Goal: Task Accomplishment & Management: Manage account settings

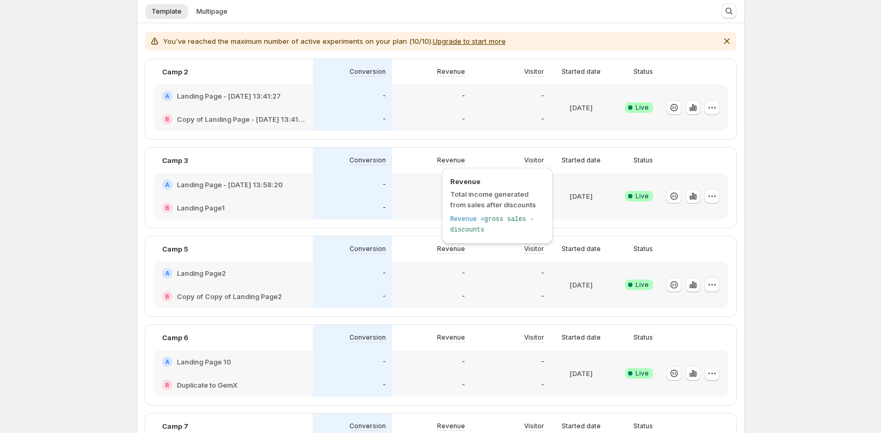
scroll to position [348, 0]
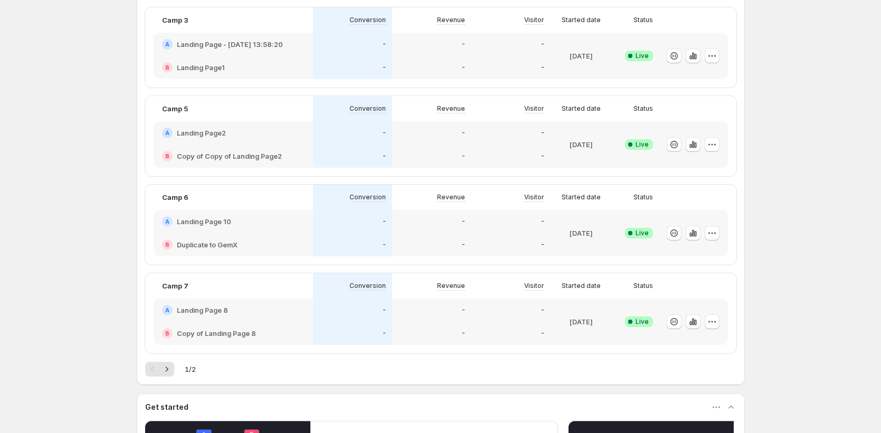
click at [94, 284] on div "Welcome to GemX, [PERSON_NAME] Page Optimization GemX: CRO & A/B Test lets you …" at bounding box center [440, 165] width 881 height 1027
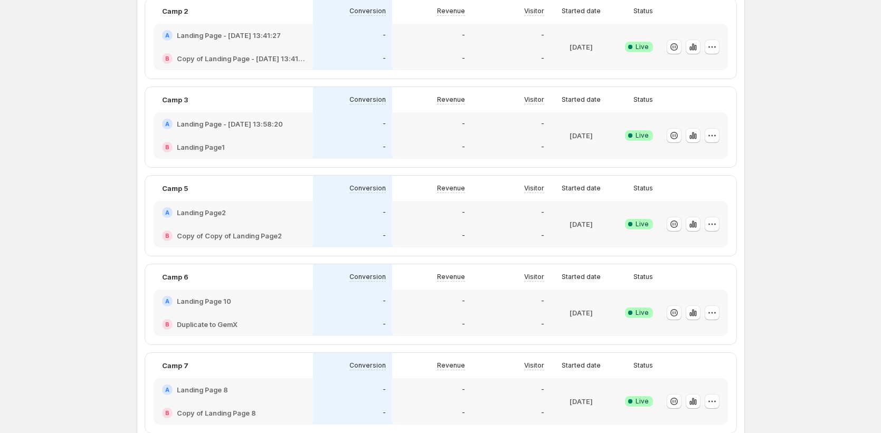
scroll to position [234, 0]
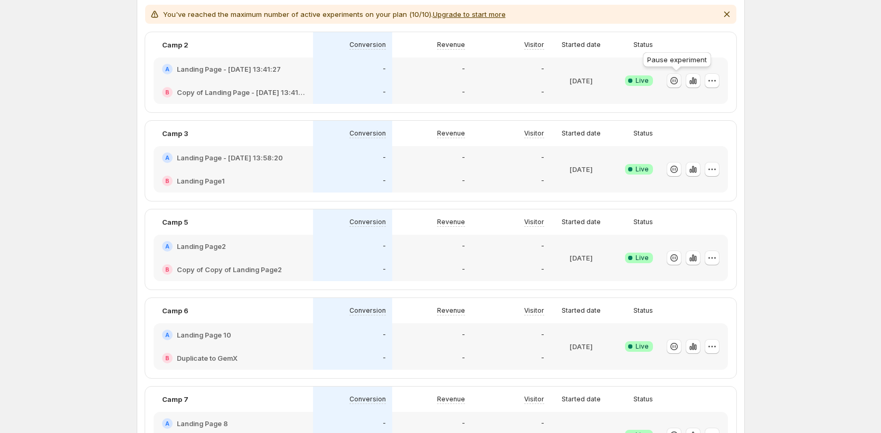
click at [678, 78] on icon "button" at bounding box center [674, 81] width 11 height 11
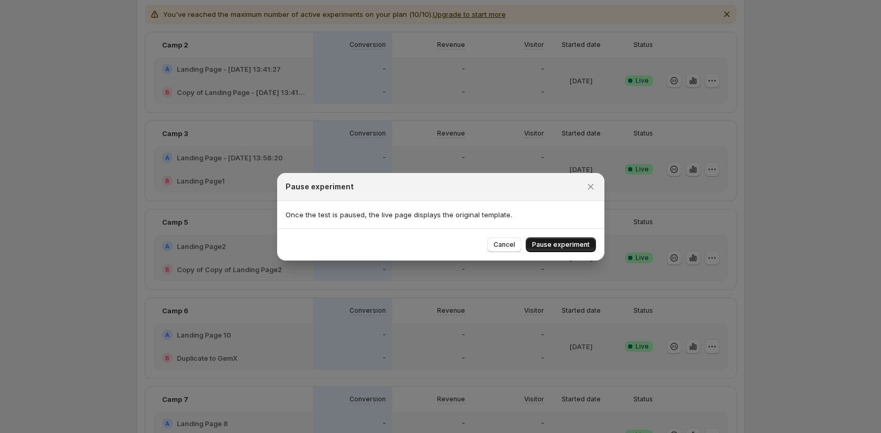
click at [572, 243] on span "Pause experiment" at bounding box center [561, 245] width 58 height 8
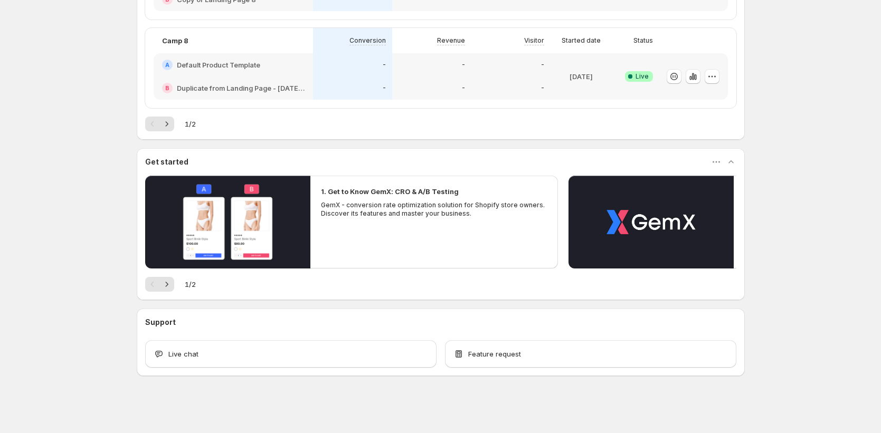
scroll to position [357, 0]
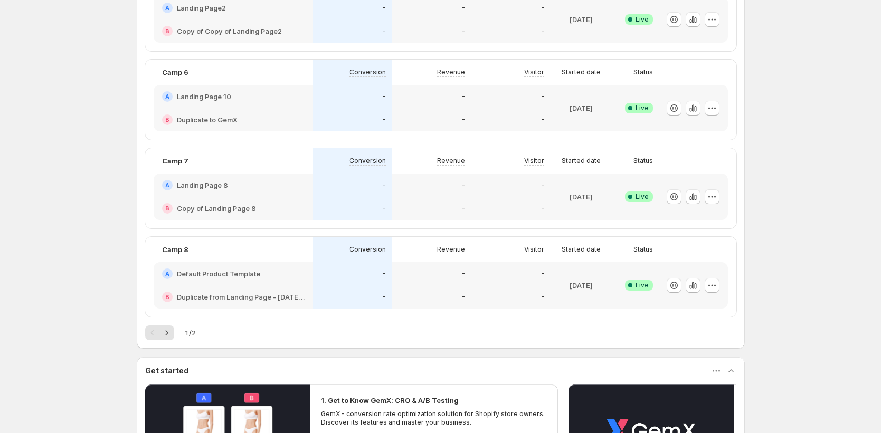
click at [166, 327] on button "Next" at bounding box center [166, 333] width 15 height 15
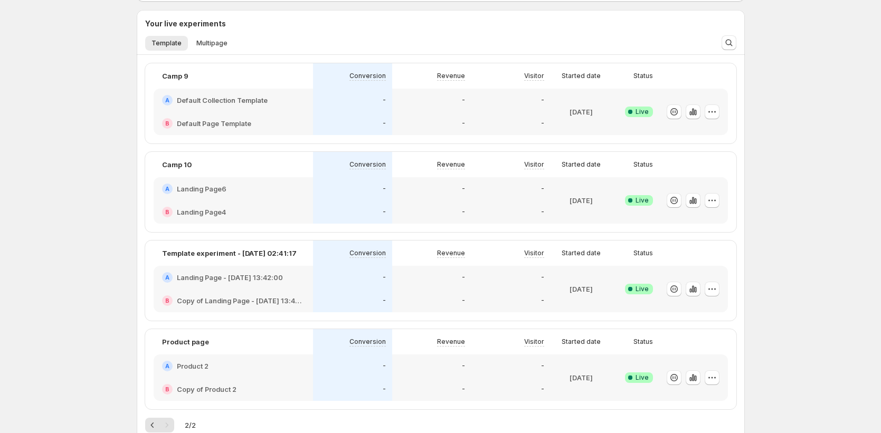
scroll to position [434, 0]
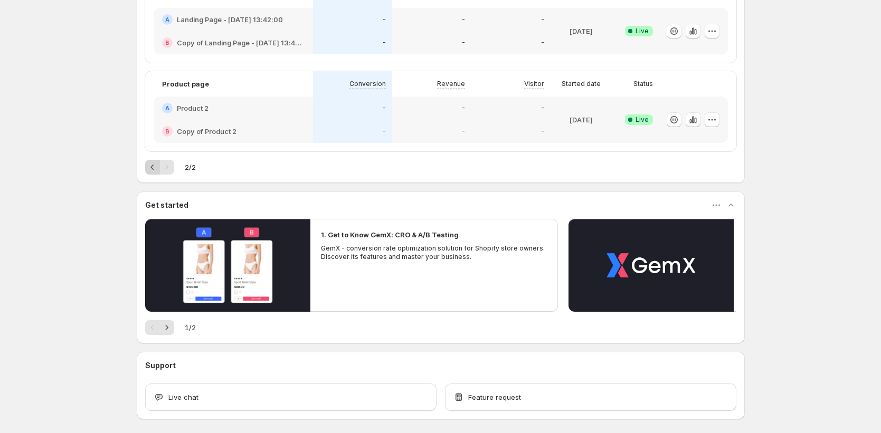
click at [157, 171] on icon "Previous" at bounding box center [152, 167] width 11 height 11
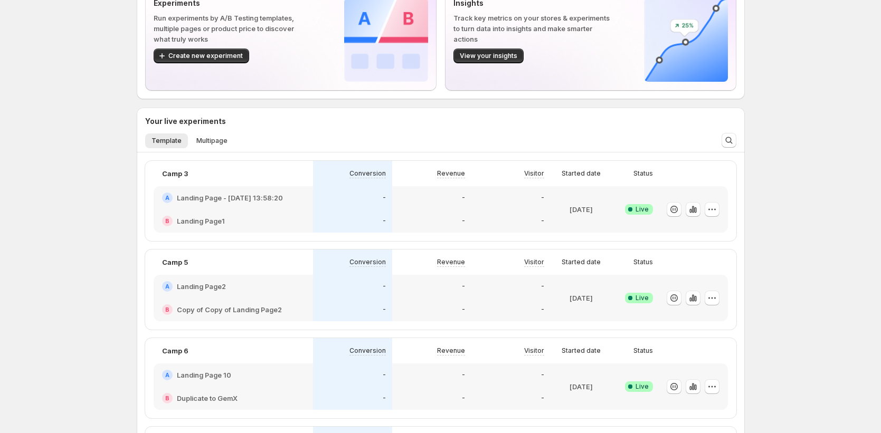
scroll to position [0, 0]
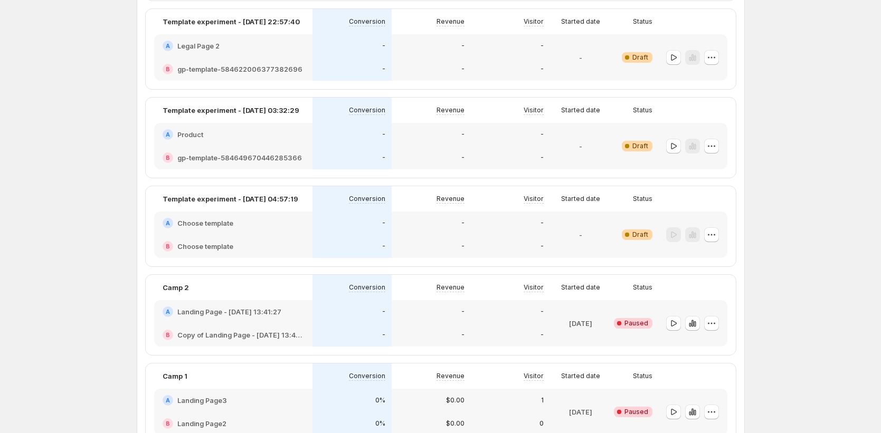
scroll to position [1036, 0]
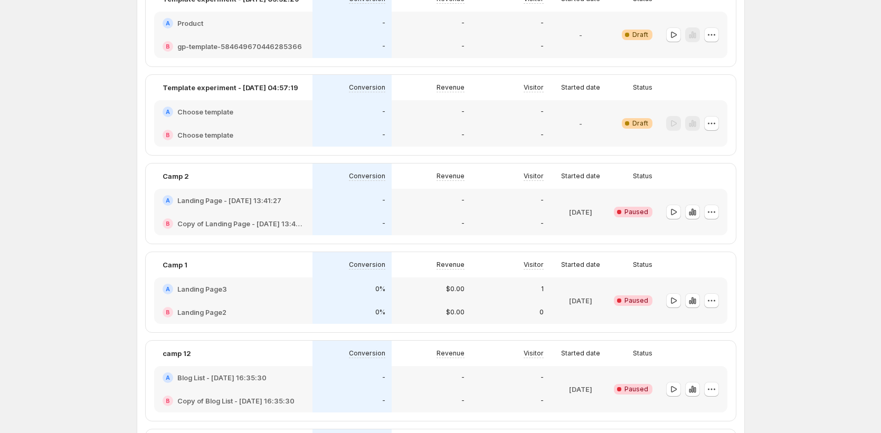
click at [326, 216] on div "-" at bounding box center [352, 223] width 79 height 23
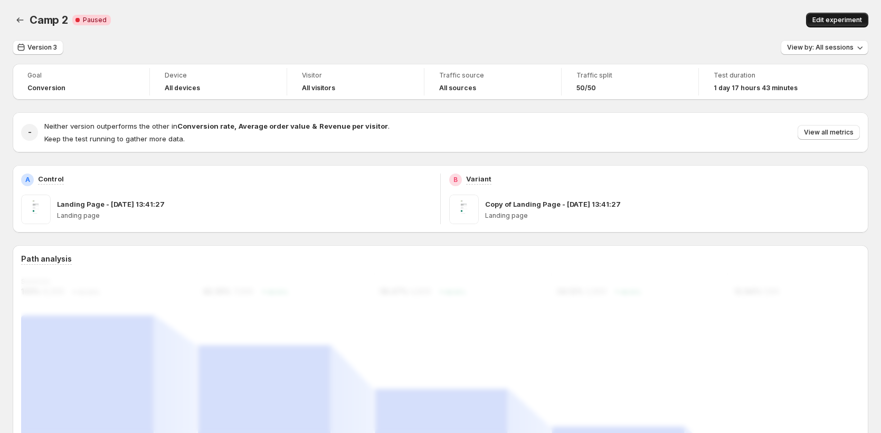
click at [861, 24] on span "Edit experiment" at bounding box center [838, 20] width 50 height 8
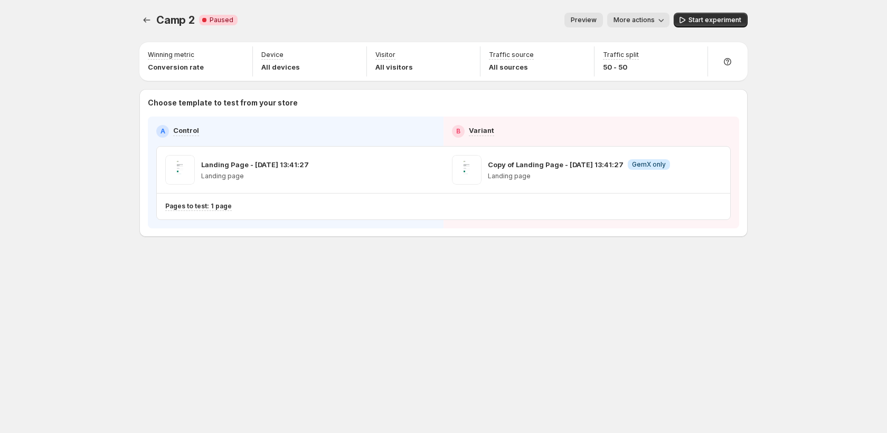
click at [649, 25] on button "More actions" at bounding box center [638, 20] width 62 height 15
click at [814, 177] on div "Camp 2. This page is ready Camp 2 Critical Complete Paused Preview More actions…" at bounding box center [443, 216] width 887 height 433
click at [406, 170] on icon "button" at bounding box center [408, 170] width 11 height 11
click at [694, 172] on icon "button" at bounding box center [695, 170] width 11 height 11
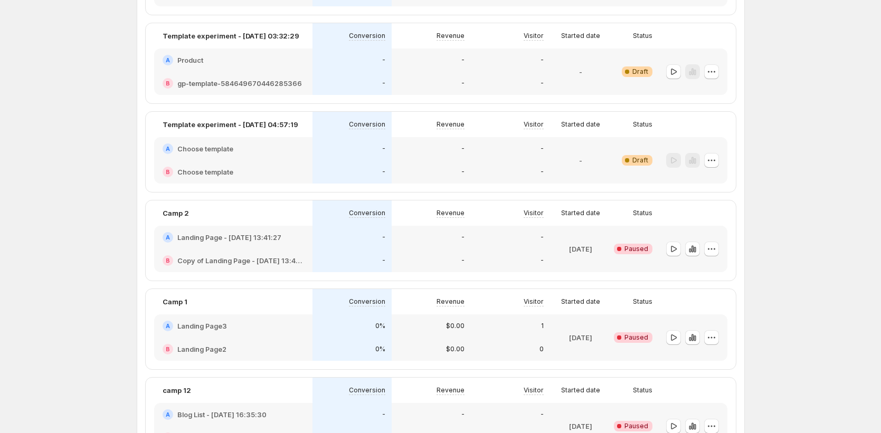
scroll to position [1358, 0]
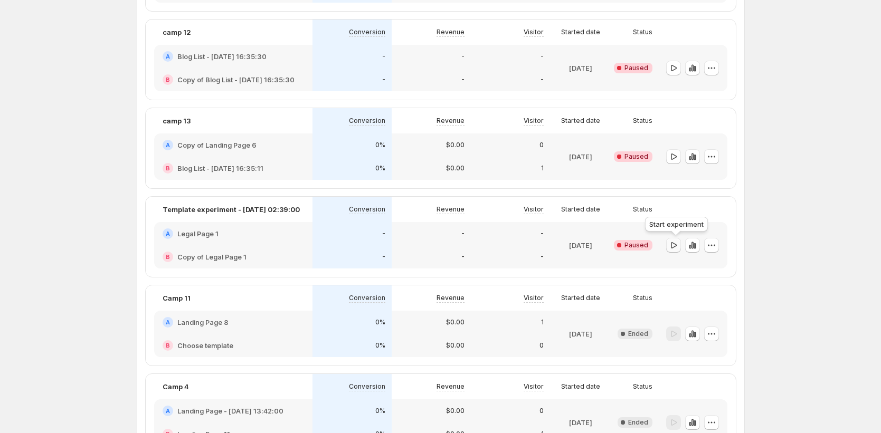
click at [673, 248] on icon "button" at bounding box center [673, 245] width 11 height 11
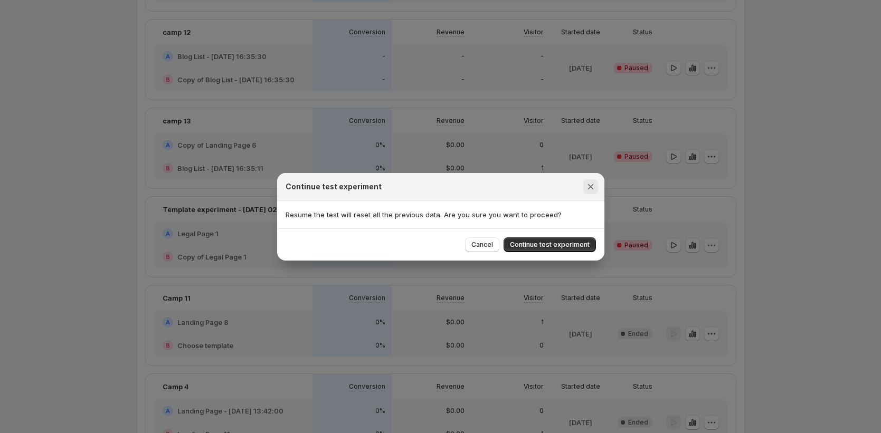
click at [589, 191] on icon "Close" at bounding box center [591, 187] width 11 height 11
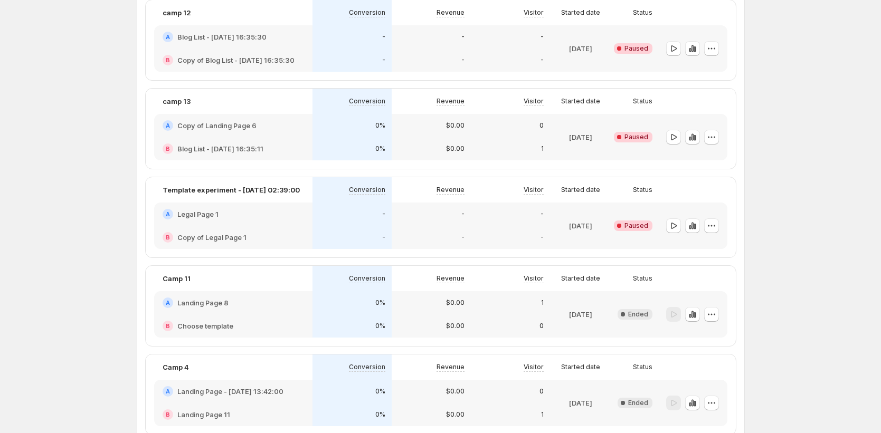
scroll to position [1355, 0]
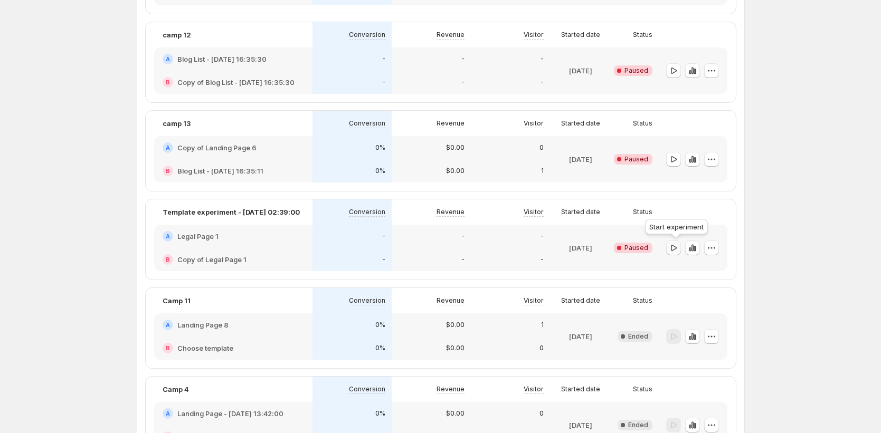
click at [675, 250] on icon "button" at bounding box center [674, 247] width 6 height 6
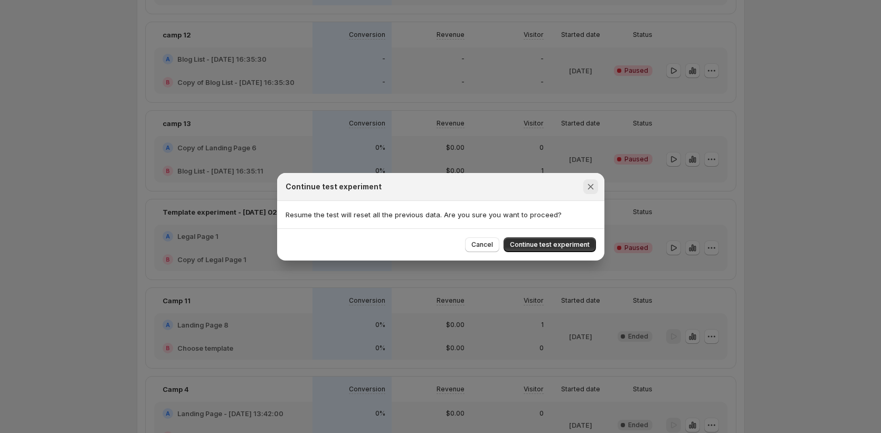
click at [589, 190] on icon "Close" at bounding box center [591, 187] width 11 height 11
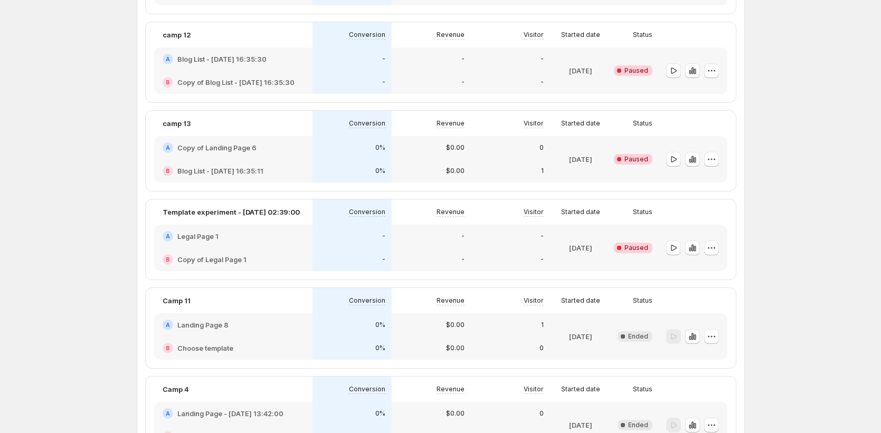
click at [298, 248] on div "B Copy of Legal Page 1" at bounding box center [233, 259] width 158 height 23
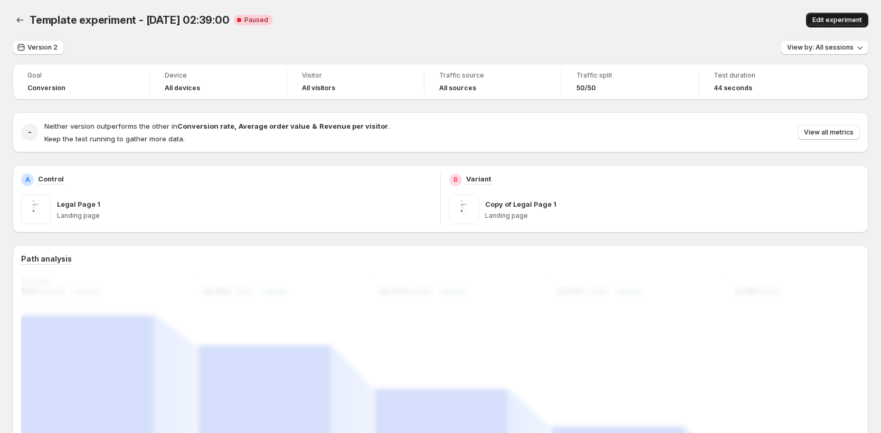
click at [818, 23] on button "Edit experiment" at bounding box center [837, 20] width 62 height 15
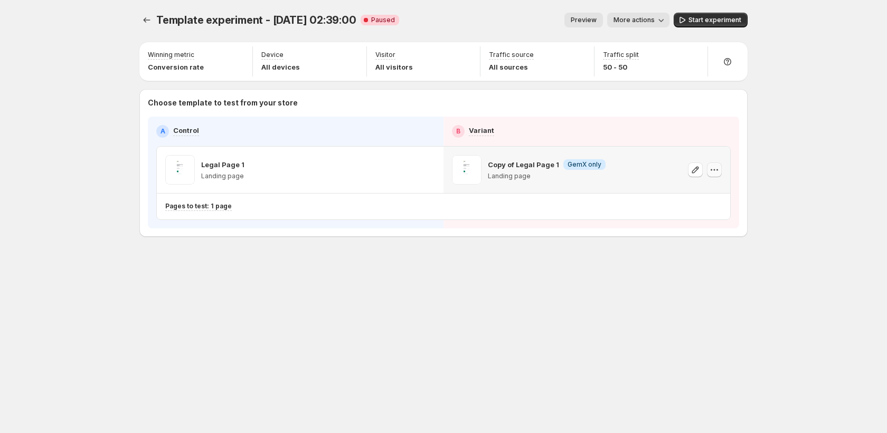
click at [721, 174] on button "button" at bounding box center [714, 170] width 15 height 15
click at [710, 243] on button "Remove template" at bounding box center [719, 237] width 100 height 17
click at [620, 172] on span "Select template for Variant" at bounding box center [583, 169] width 84 height 8
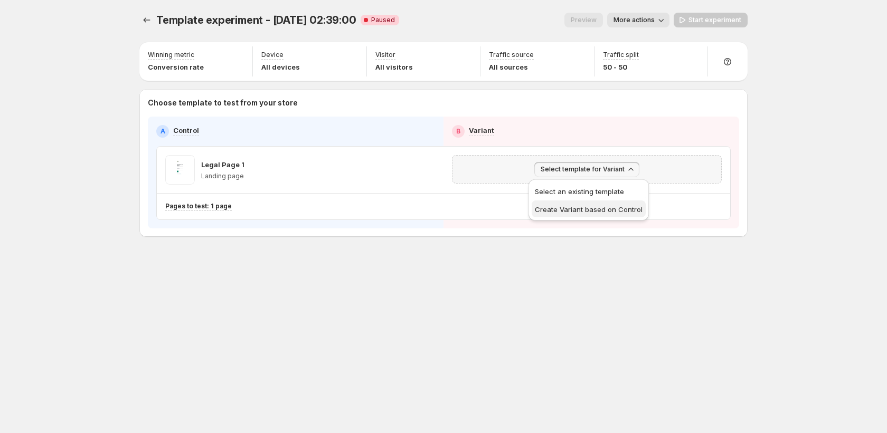
click at [610, 204] on span "Create Variant based on Control" at bounding box center [589, 209] width 108 height 11
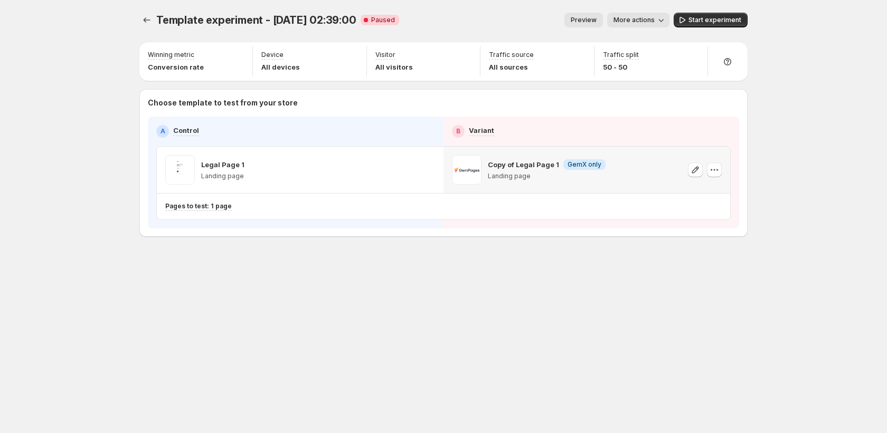
click at [363, 271] on div "Template experiment - [DATE] 02:39:00. This page is ready Template experiment -…" at bounding box center [444, 147] width 634 height 294
click at [696, 27] on button "Start experiment" at bounding box center [711, 20] width 74 height 15
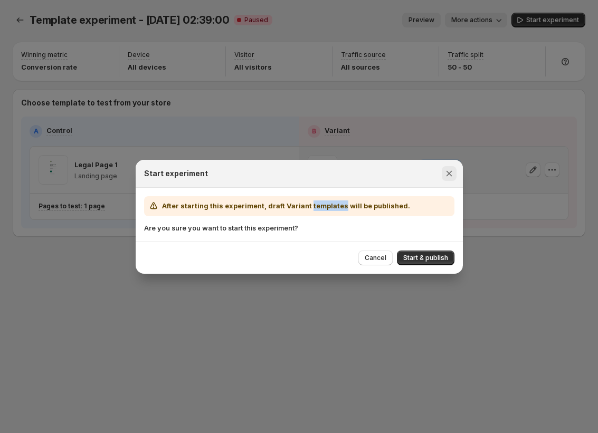
click at [449, 177] on icon "Close" at bounding box center [449, 173] width 11 height 11
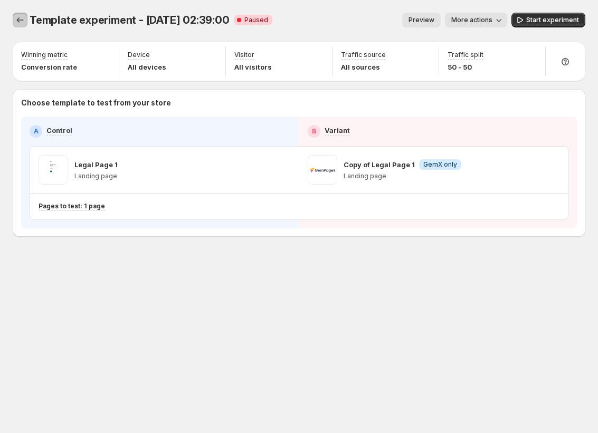
click at [21, 21] on icon "Experiments" at bounding box center [20, 20] width 11 height 11
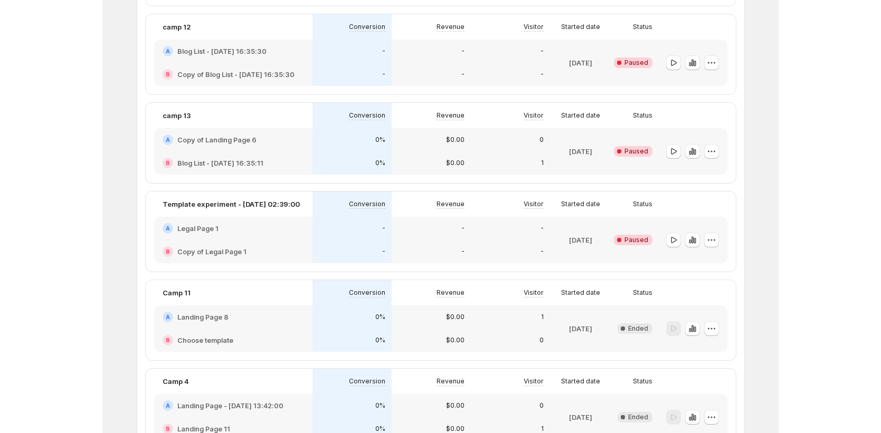
scroll to position [1317, 0]
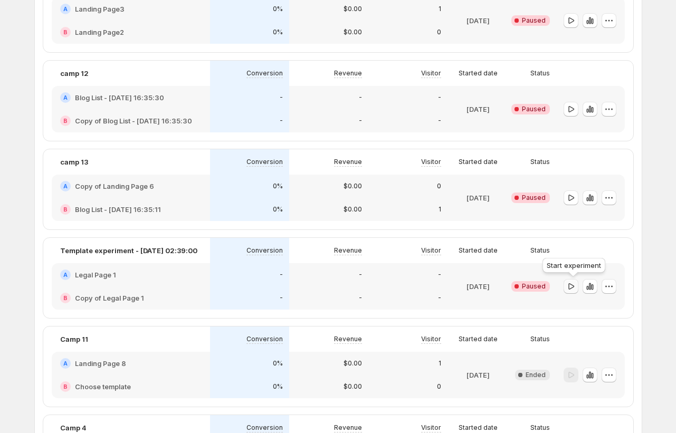
click at [573, 293] on button "button" at bounding box center [571, 286] width 15 height 15
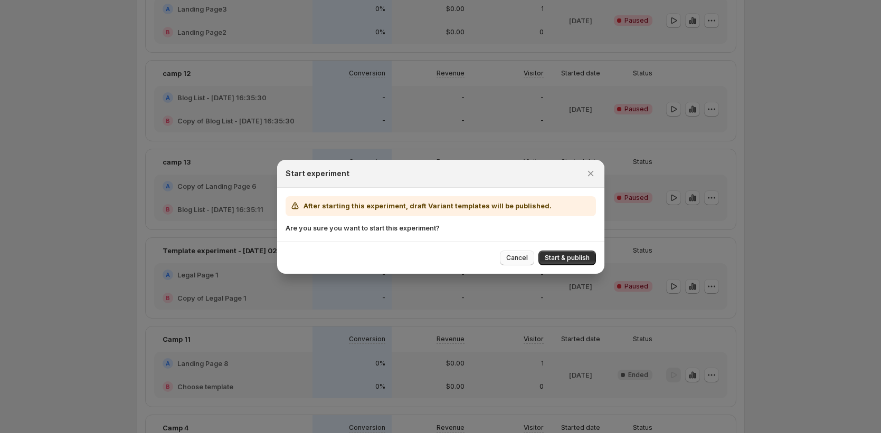
click at [515, 257] on span "Cancel" at bounding box center [517, 258] width 22 height 8
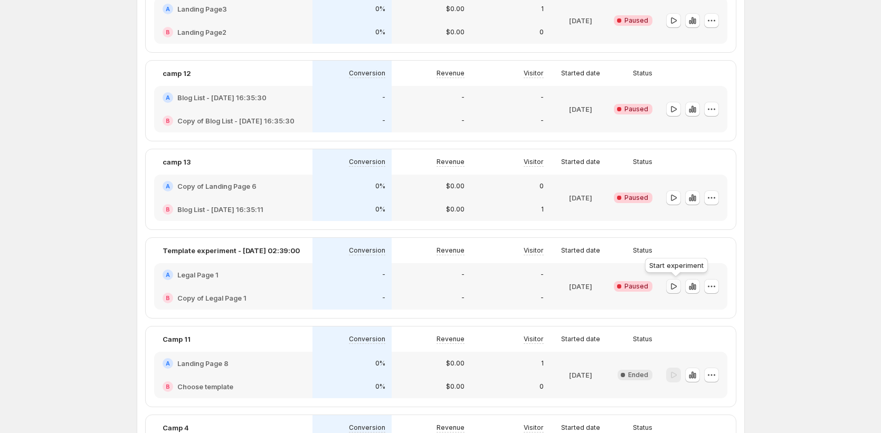
click at [672, 291] on icon "button" at bounding box center [673, 286] width 11 height 11
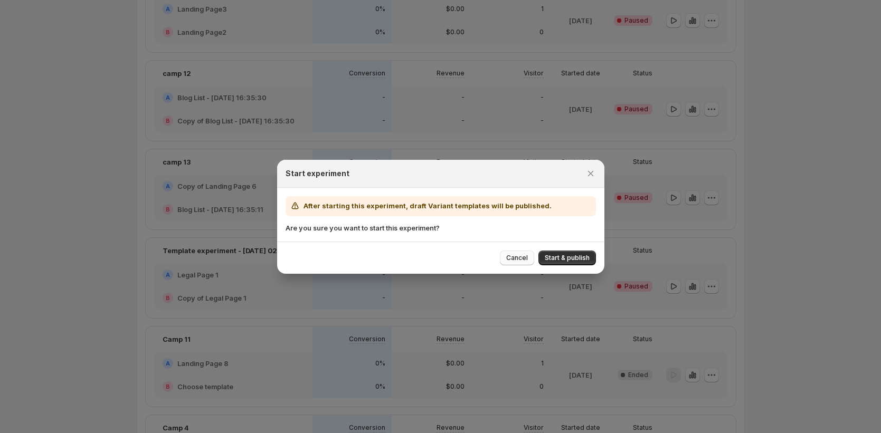
click at [523, 256] on span "Cancel" at bounding box center [517, 258] width 22 height 8
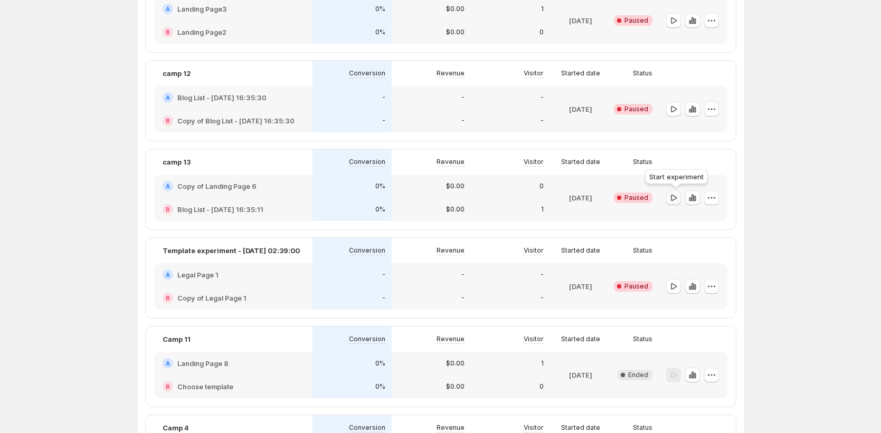
click at [669, 196] on button "button" at bounding box center [673, 198] width 15 height 15
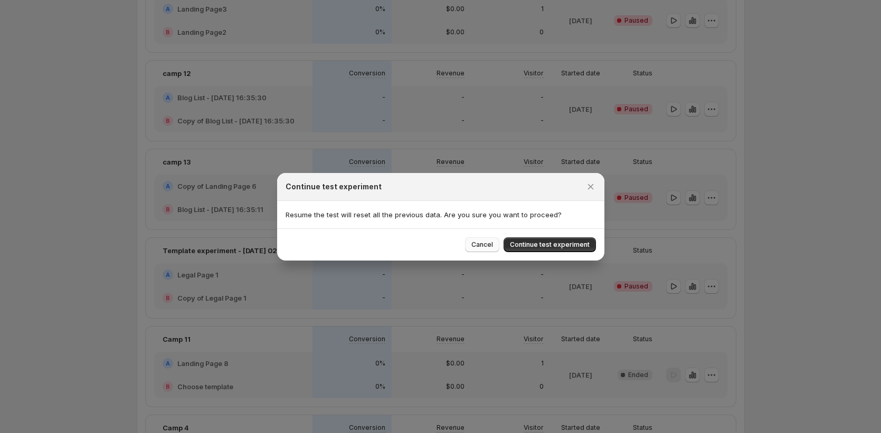
click at [482, 244] on span "Cancel" at bounding box center [482, 245] width 22 height 8
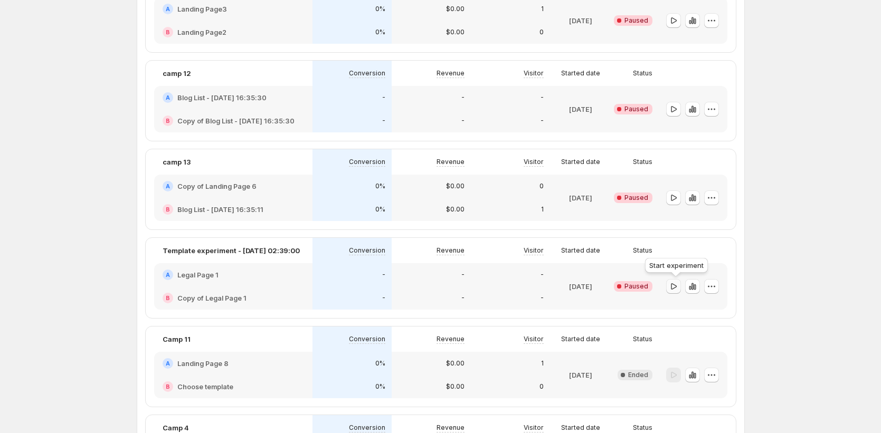
click at [675, 286] on icon "button" at bounding box center [673, 286] width 11 height 11
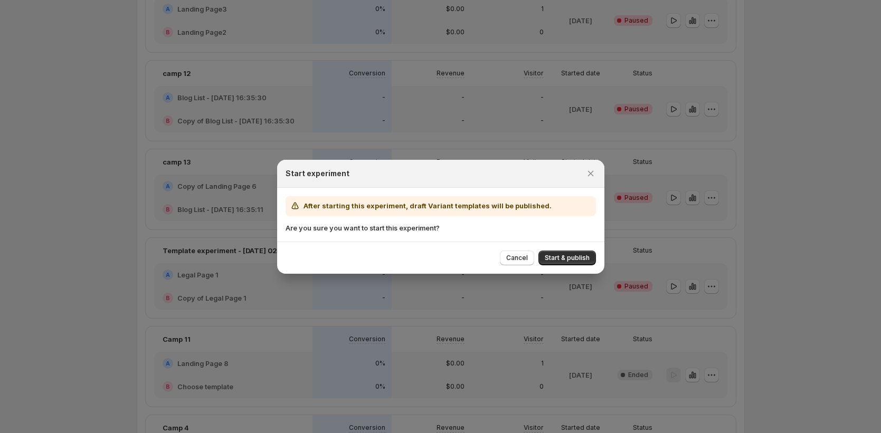
click at [508, 258] on span "Cancel" at bounding box center [517, 258] width 22 height 8
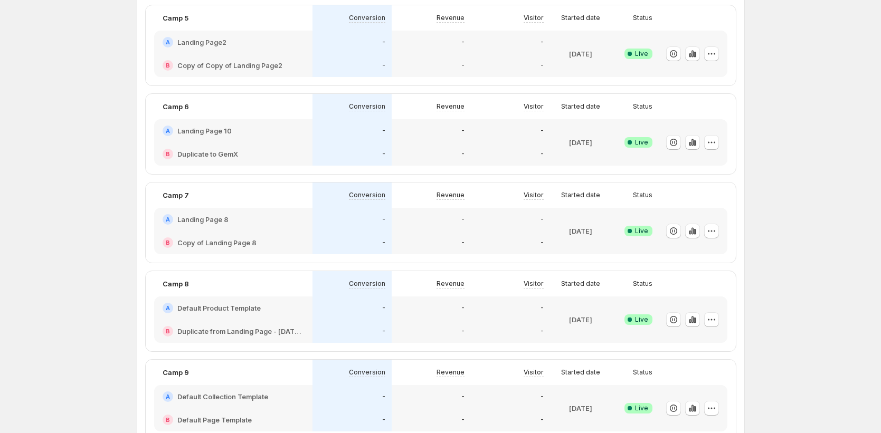
scroll to position [0, 0]
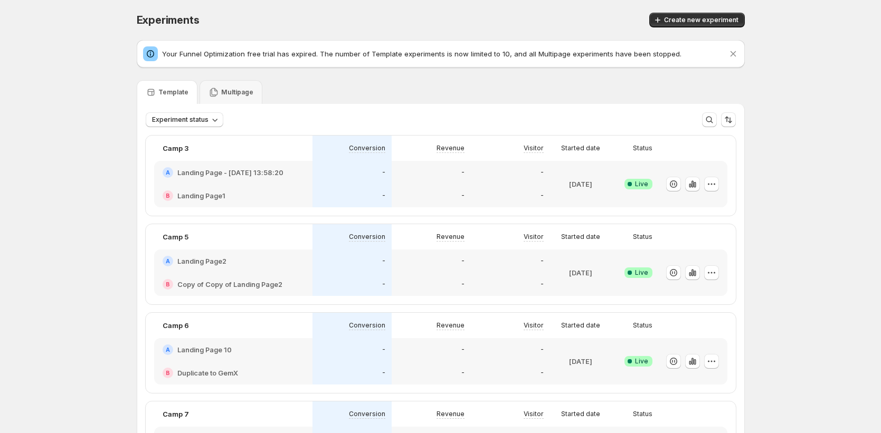
drag, startPoint x: 694, startPoint y: 26, endPoint x: 678, endPoint y: 34, distance: 18.0
click at [694, 26] on button "Create new experiment" at bounding box center [697, 20] width 96 height 15
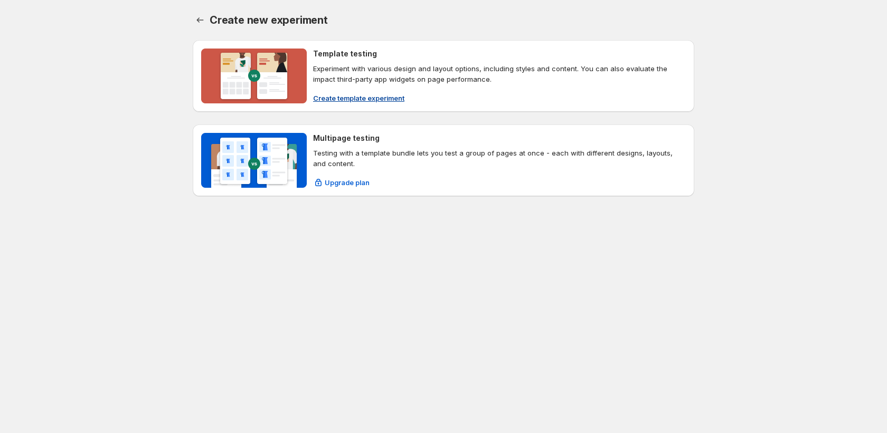
click at [387, 98] on span "Create template experiment" at bounding box center [358, 98] width 91 height 11
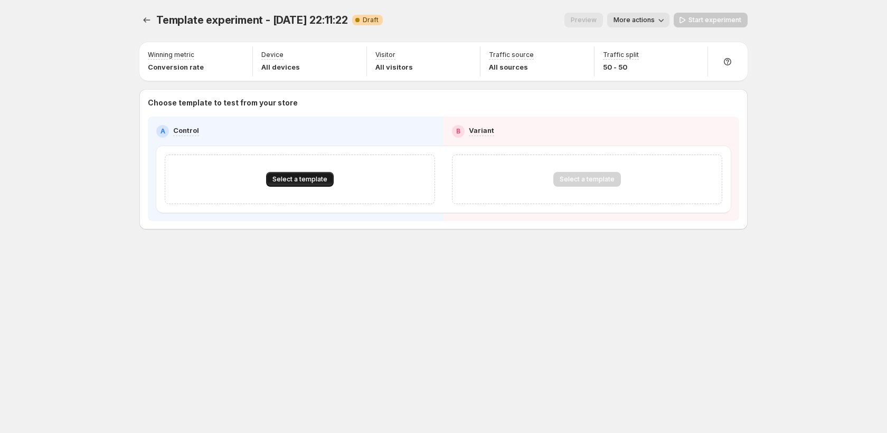
click at [299, 181] on span "Select a template" at bounding box center [299, 179] width 55 height 8
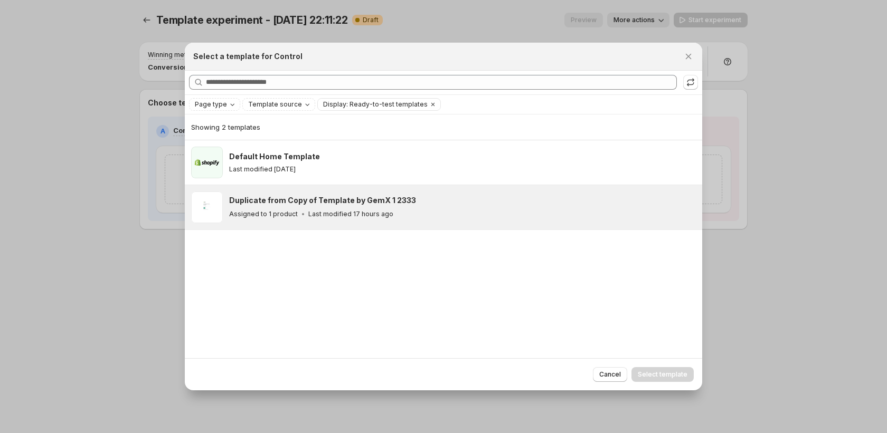
click at [312, 214] on p "Last modified 17 hours ago" at bounding box center [350, 214] width 85 height 8
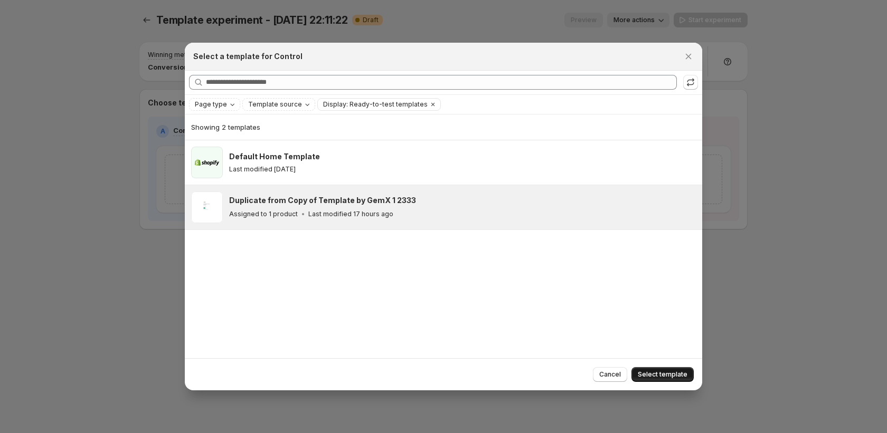
click at [677, 373] on span "Select template" at bounding box center [663, 375] width 50 height 8
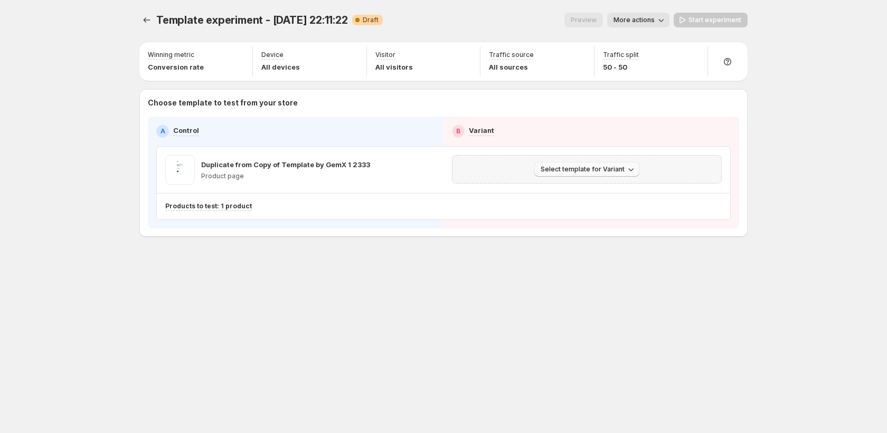
click at [600, 170] on span "Select template for Variant" at bounding box center [583, 169] width 84 height 8
click at [600, 211] on span "Create Variant based on Control" at bounding box center [589, 209] width 108 height 8
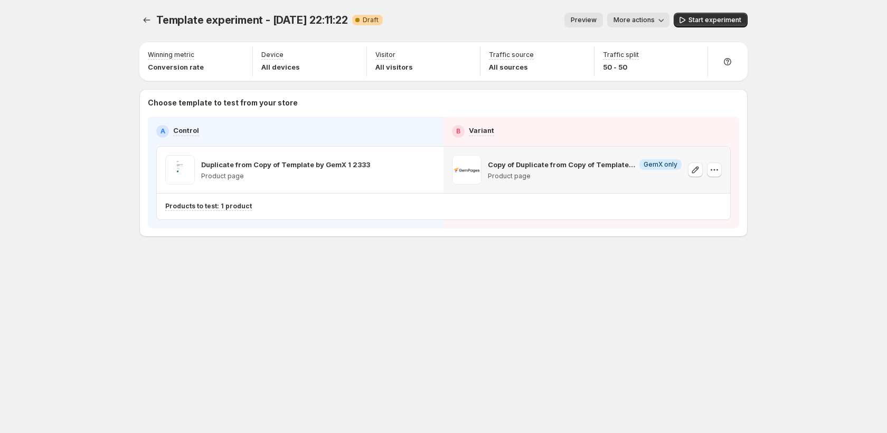
click at [619, 22] on span "More actions" at bounding box center [634, 20] width 41 height 8
click at [648, 60] on span "Rename" at bounding box center [644, 60] width 27 height 8
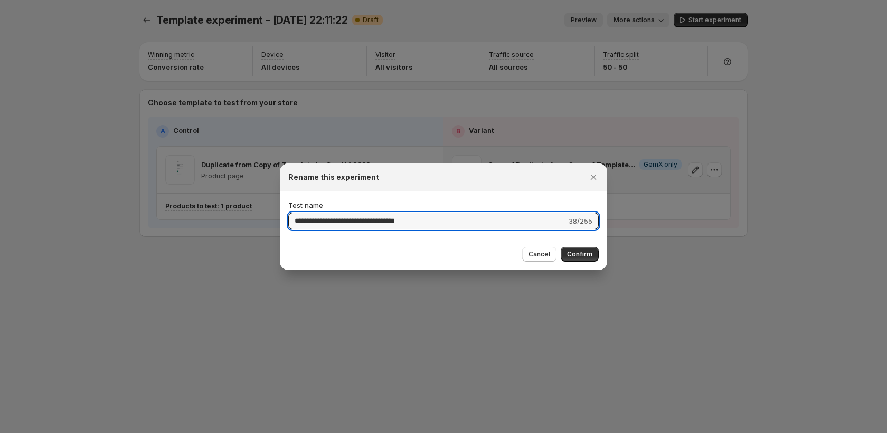
drag, startPoint x: 448, startPoint y: 221, endPoint x: 225, endPoint y: 216, distance: 222.9
click at [225, 433] on div "**********" at bounding box center [443, 433] width 887 height 0
type input "*******"
click at [576, 247] on div "Cancel Confirm" at bounding box center [560, 254] width 77 height 15
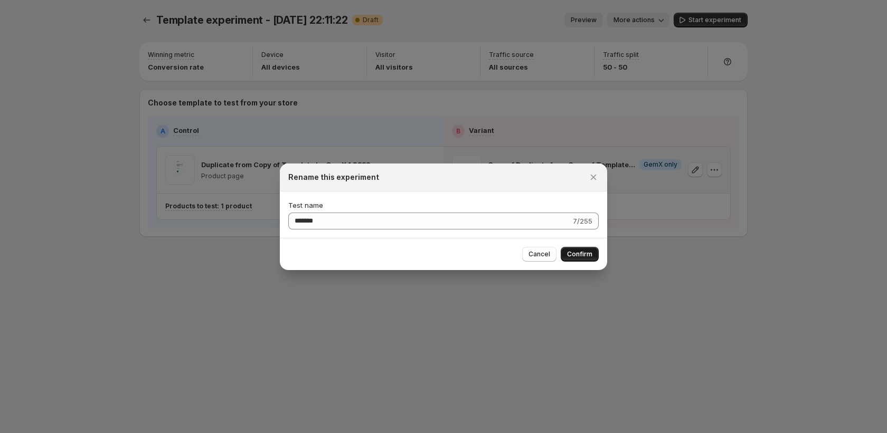
click at [577, 257] on span "Confirm" at bounding box center [579, 254] width 25 height 8
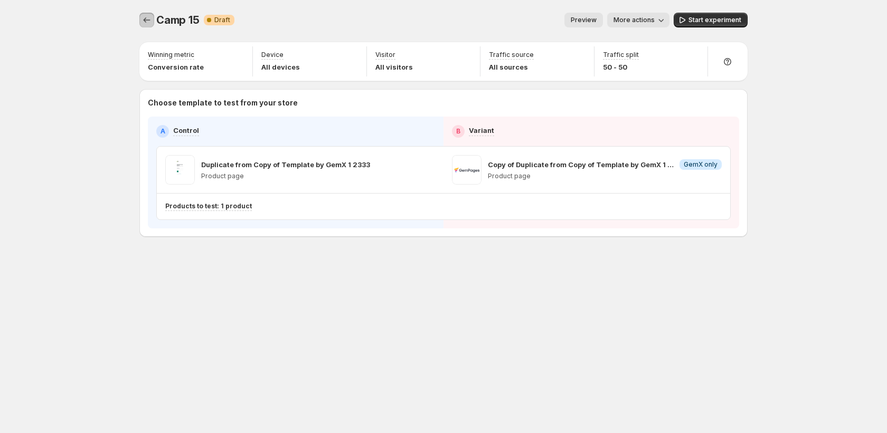
click at [145, 24] on icon "Experiments" at bounding box center [146, 20] width 11 height 11
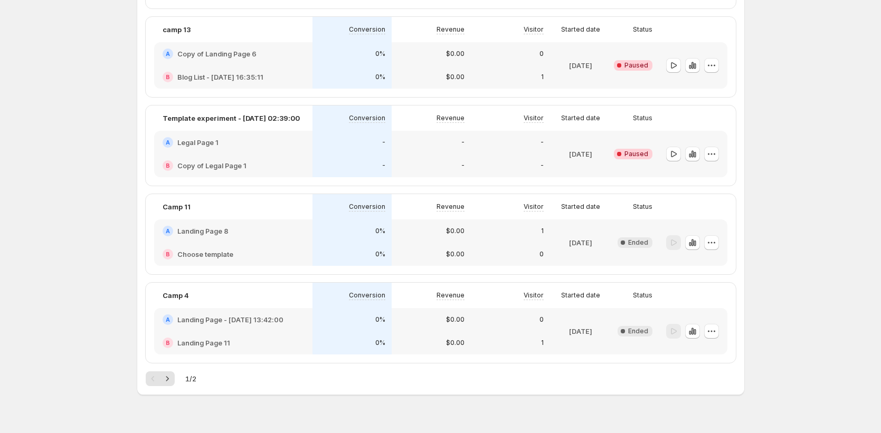
scroll to position [1557, 0]
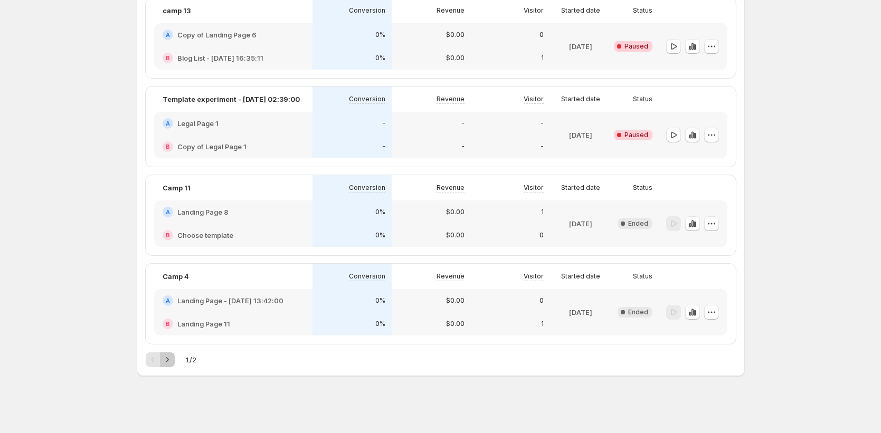
click at [171, 365] on icon "Next" at bounding box center [167, 360] width 11 height 11
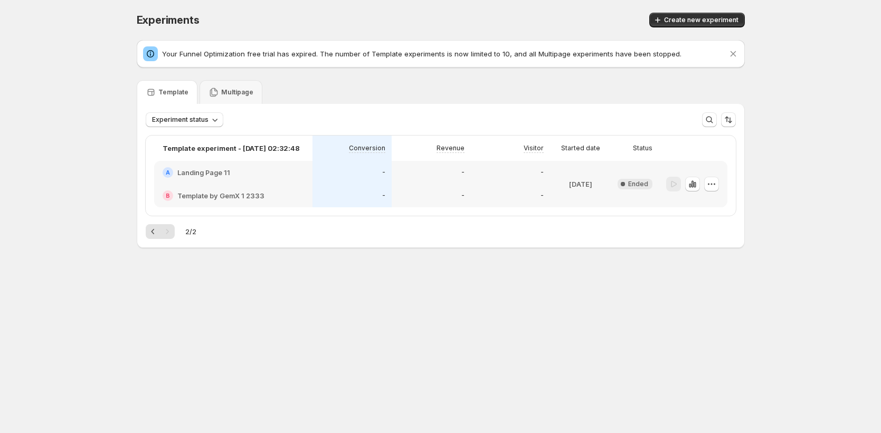
scroll to position [0, 0]
click at [150, 224] on button "Previous" at bounding box center [155, 231] width 15 height 15
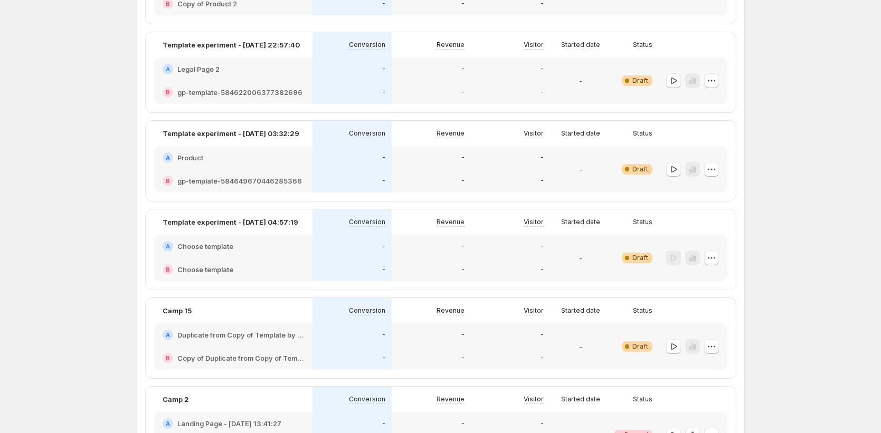
scroll to position [953, 0]
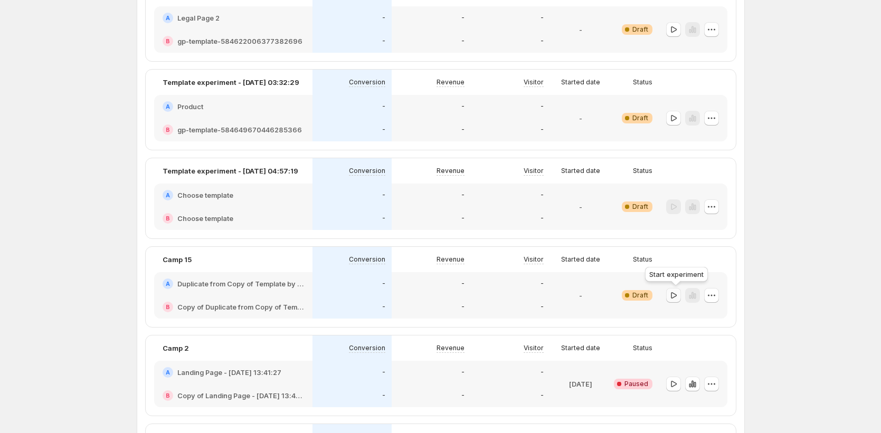
click at [677, 300] on button "button" at bounding box center [673, 295] width 15 height 15
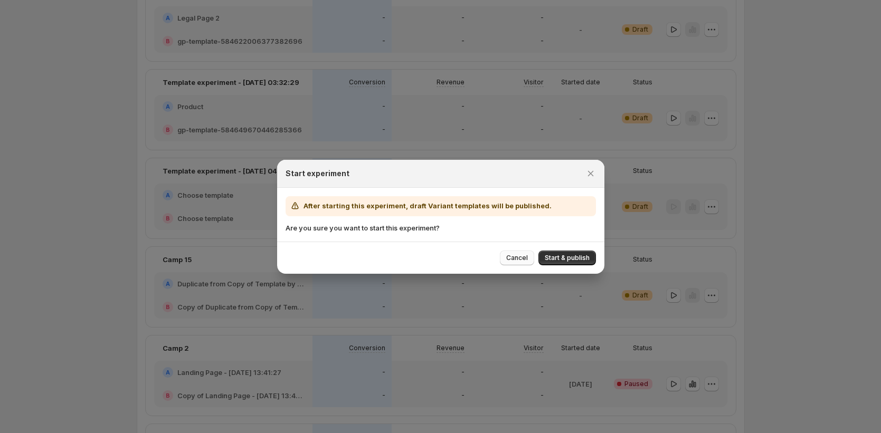
click at [515, 256] on span "Cancel" at bounding box center [517, 258] width 22 height 8
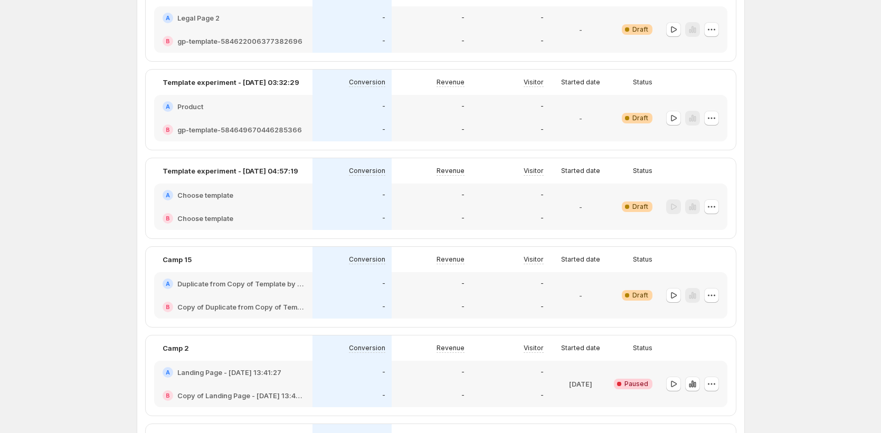
click at [534, 277] on div "-" at bounding box center [510, 283] width 79 height 23
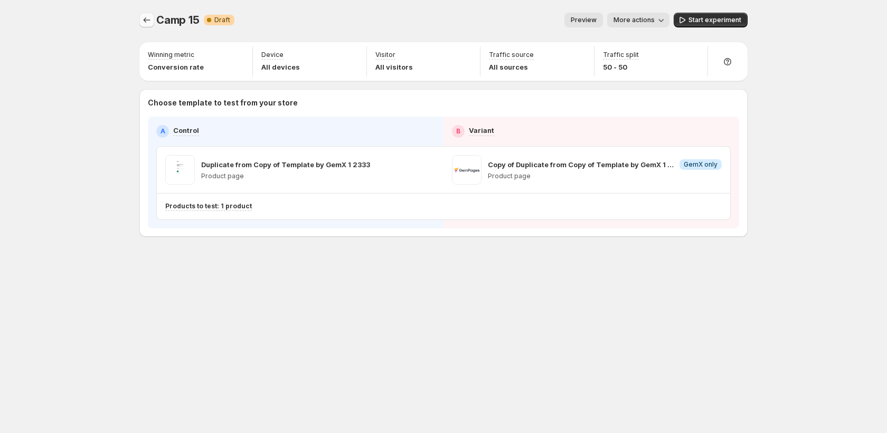
click at [144, 24] on icon "Experiments" at bounding box center [146, 20] width 11 height 11
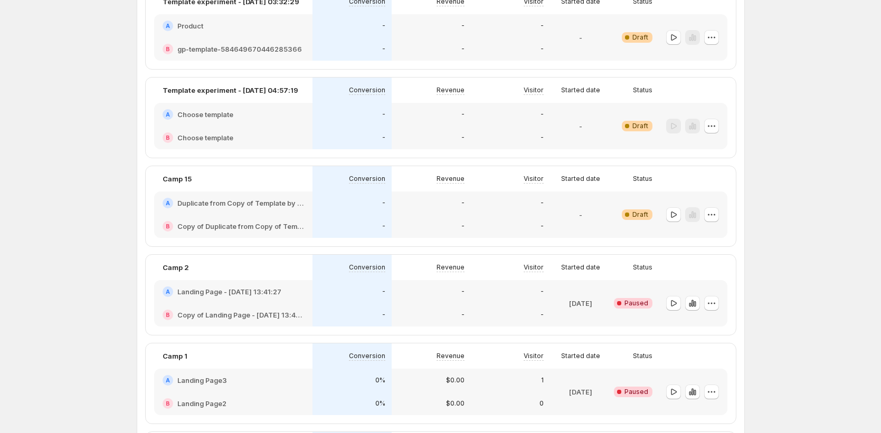
scroll to position [1094, 0]
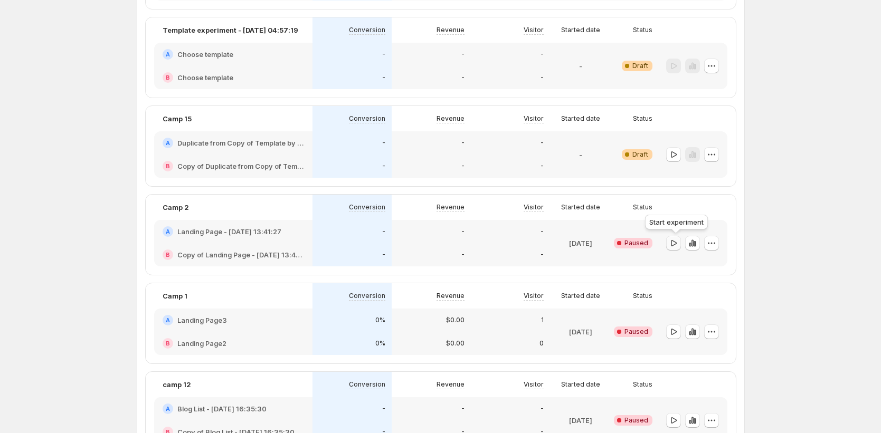
click at [677, 246] on icon "button" at bounding box center [673, 243] width 11 height 11
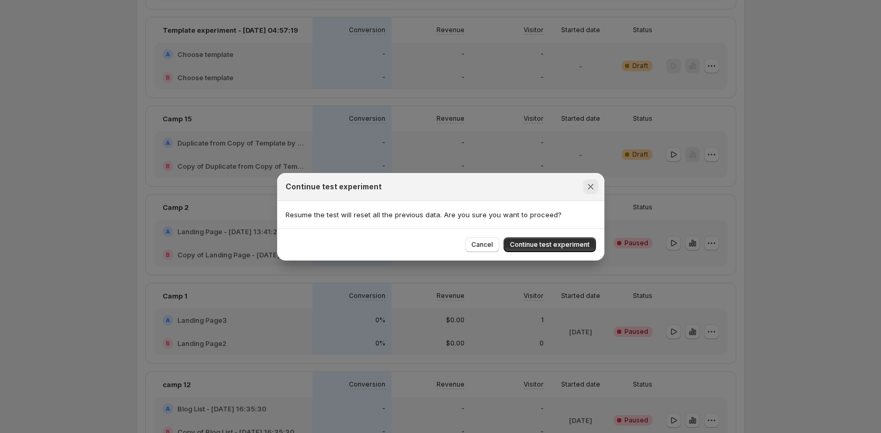
click at [588, 187] on icon "Close" at bounding box center [591, 187] width 11 height 11
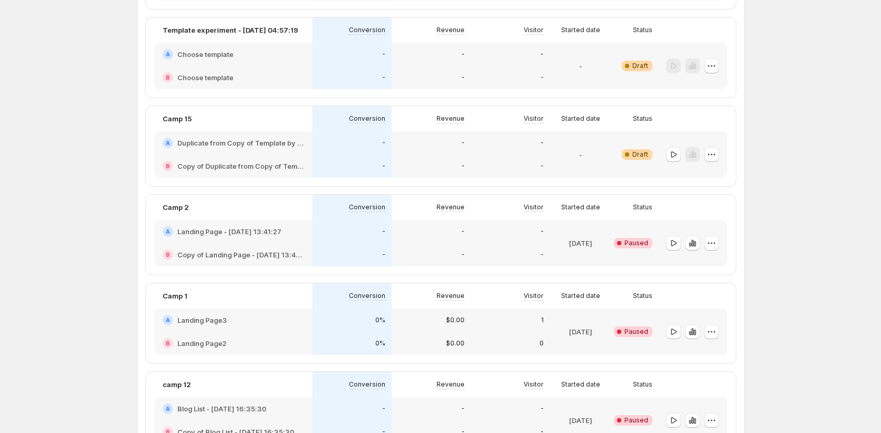
click at [416, 244] on div "-" at bounding box center [431, 254] width 79 height 23
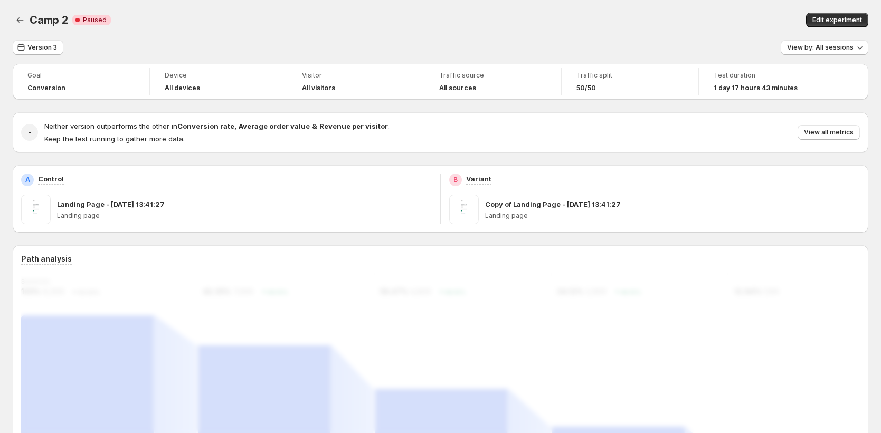
click at [850, 16] on span "Edit experiment" at bounding box center [838, 20] width 50 height 8
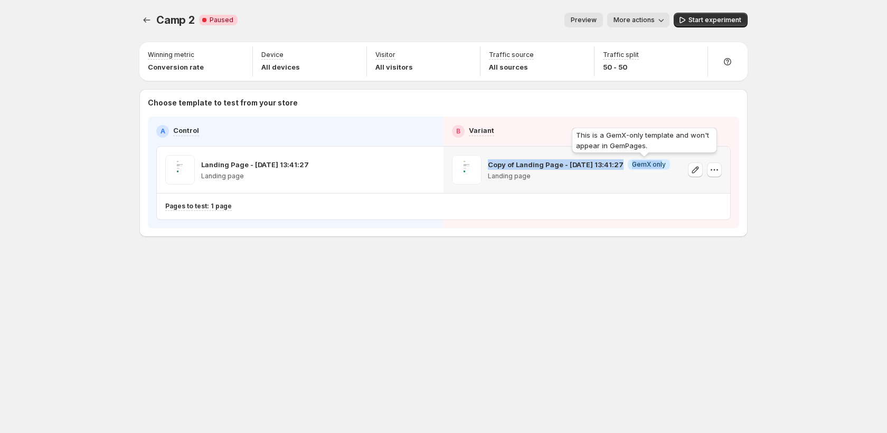
drag, startPoint x: 489, startPoint y: 165, endPoint x: 657, endPoint y: 162, distance: 167.9
click at [657, 162] on div "Copy of Landing Page - [DATE] 13:41:27 Info GemX only" at bounding box center [579, 164] width 182 height 11
click at [715, 168] on icon "button" at bounding box center [714, 170] width 11 height 11
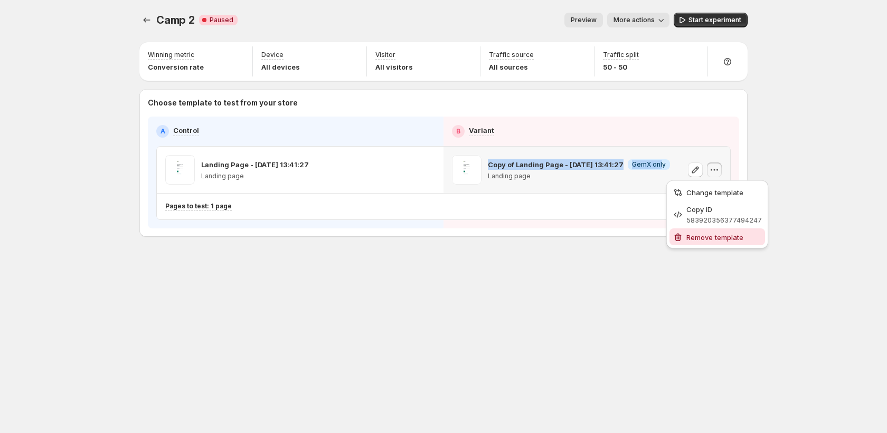
click at [701, 236] on span "Remove template" at bounding box center [714, 237] width 57 height 8
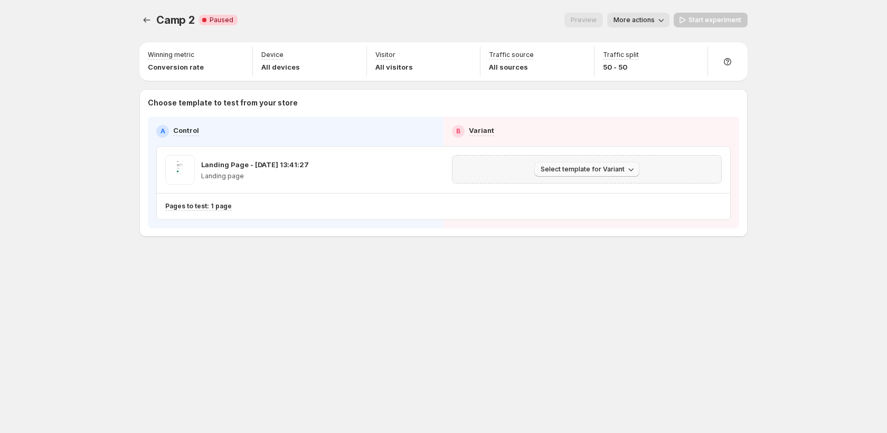
click at [612, 173] on span "Select template for Variant" at bounding box center [583, 169] width 84 height 8
click at [605, 193] on span "Select an existing template" at bounding box center [579, 191] width 89 height 8
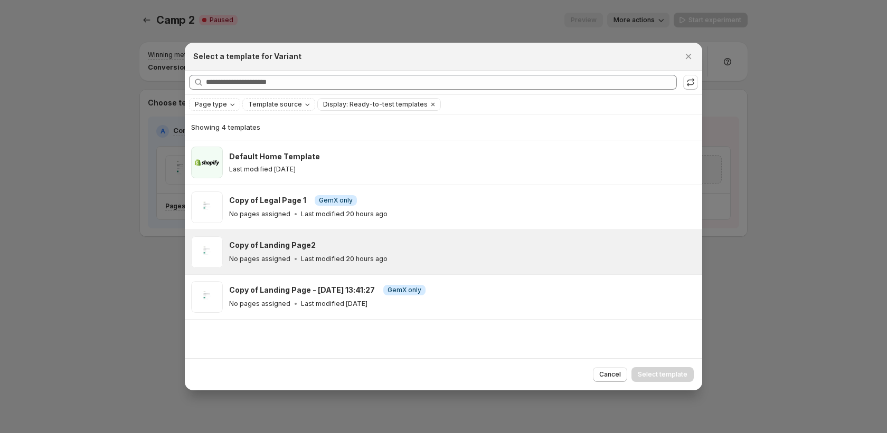
click at [585, 242] on div "Copy of Landing Page2" at bounding box center [461, 245] width 464 height 11
click at [666, 379] on span "Select template" at bounding box center [663, 375] width 50 height 8
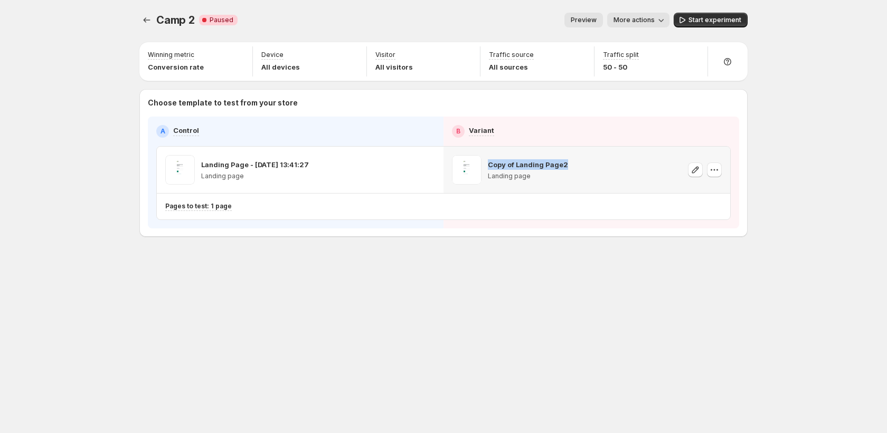
drag, startPoint x: 495, startPoint y: 167, endPoint x: 573, endPoint y: 165, distance: 78.2
click at [573, 165] on div "Copy of Landing Page2 Landing page" at bounding box center [587, 170] width 270 height 30
copy p "Copy of Landing Page2"
click at [144, 25] on icon "Experiments" at bounding box center [146, 20] width 11 height 11
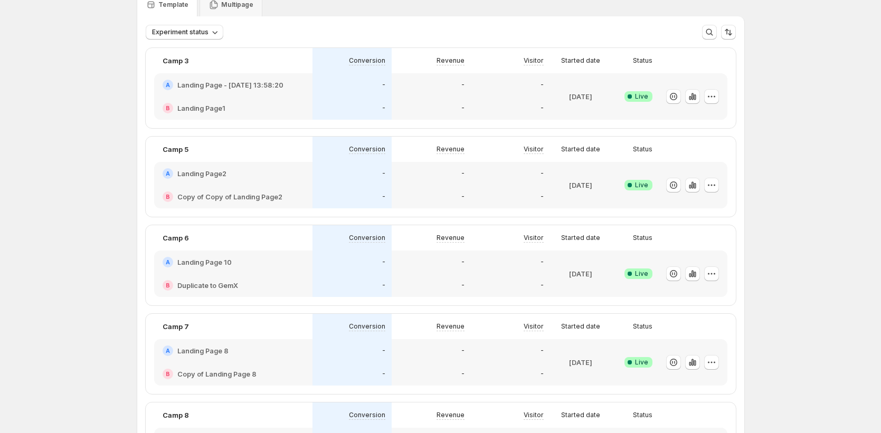
scroll to position [92, 0]
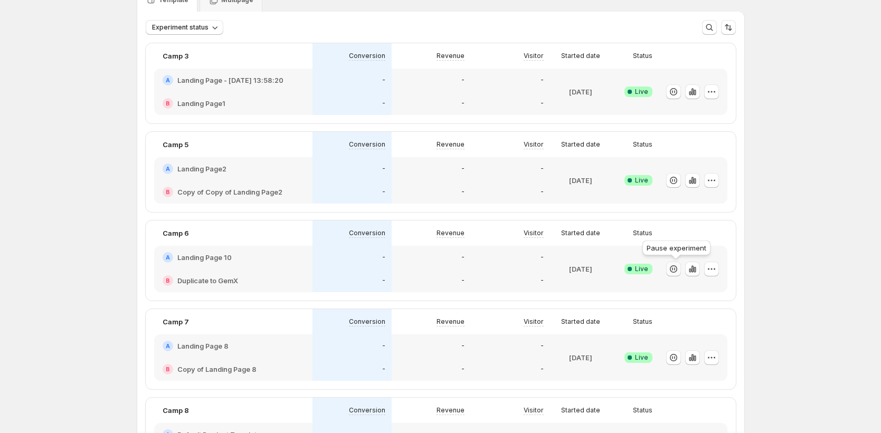
click at [678, 270] on icon "button" at bounding box center [673, 269] width 11 height 11
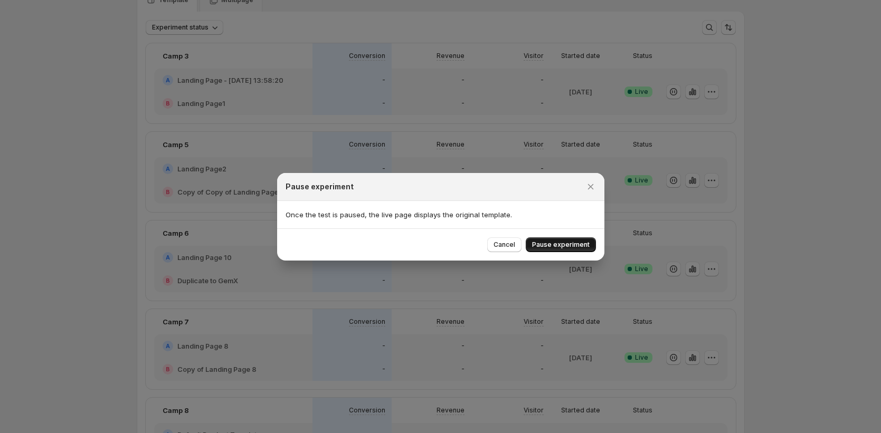
click at [561, 248] on span "Pause experiment" at bounding box center [561, 245] width 58 height 8
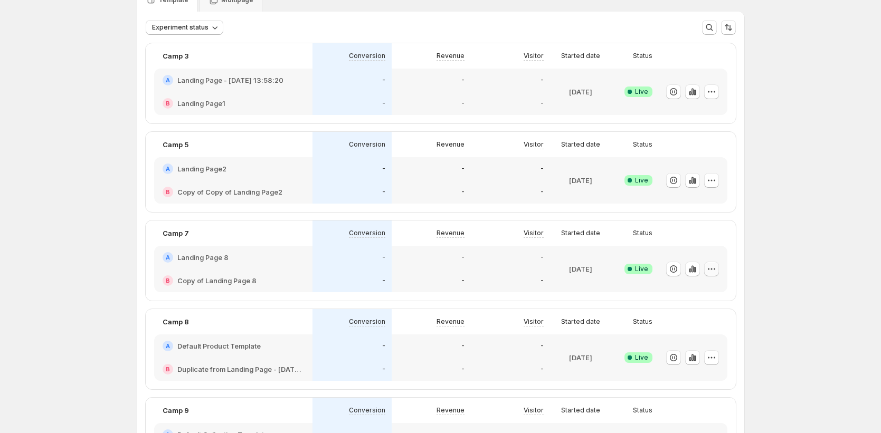
click at [712, 271] on icon "button" at bounding box center [711, 269] width 11 height 11
click at [689, 289] on span "Edit" at bounding box center [724, 291] width 110 height 11
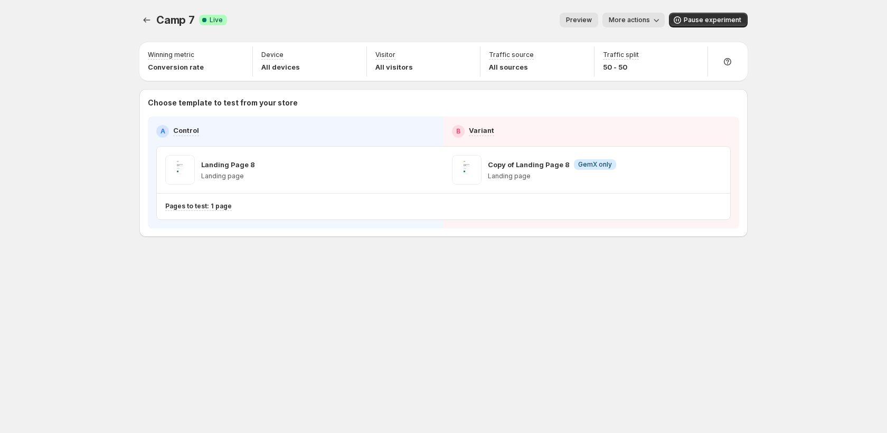
click at [646, 21] on span "More actions" at bounding box center [629, 20] width 41 height 8
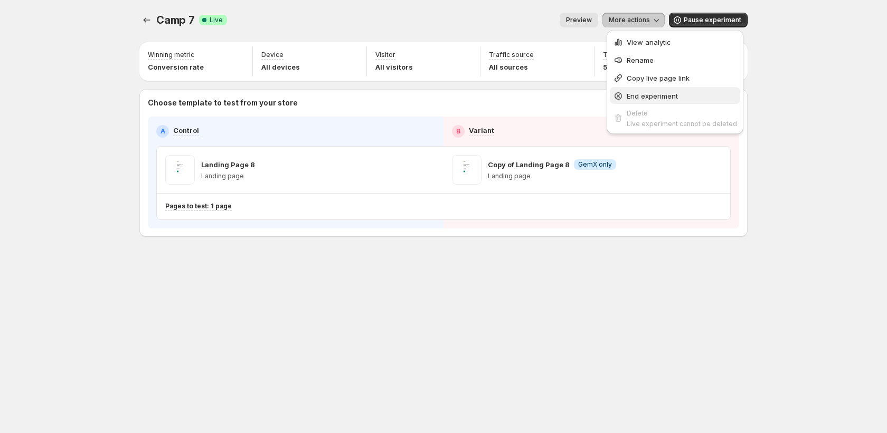
click at [645, 100] on span "End experiment" at bounding box center [682, 96] width 110 height 11
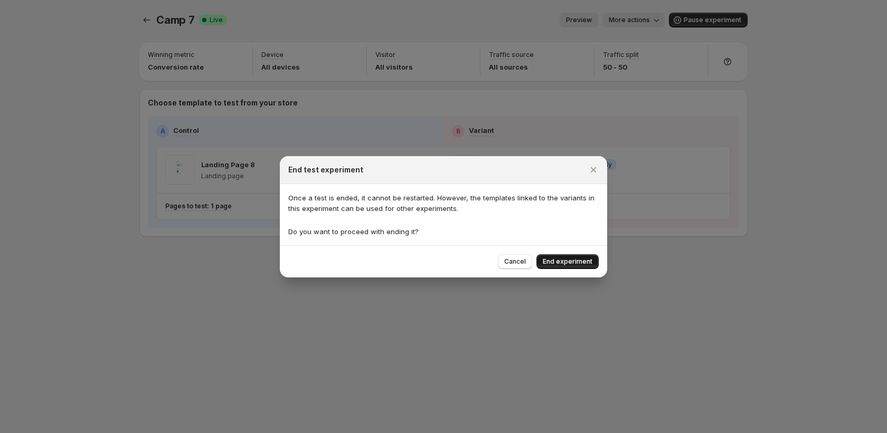
click at [555, 259] on span "End experiment" at bounding box center [568, 262] width 50 height 8
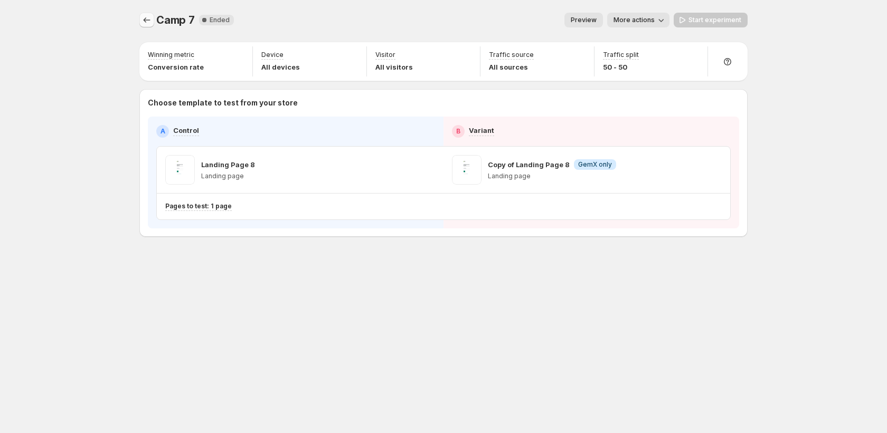
click at [145, 25] on icon "Experiments" at bounding box center [146, 20] width 11 height 11
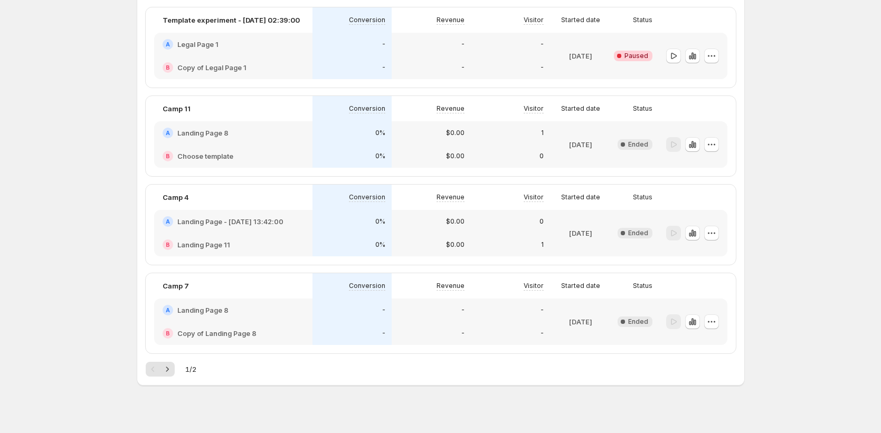
scroll to position [1557, 0]
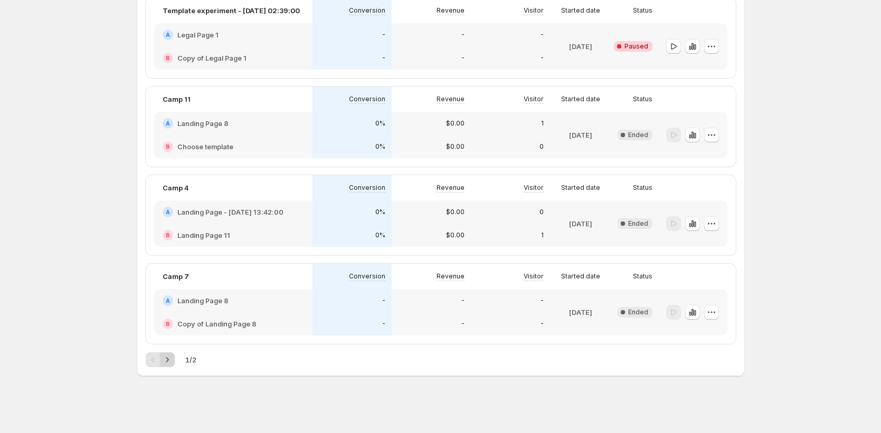
click at [171, 358] on icon "Next" at bounding box center [167, 360] width 11 height 11
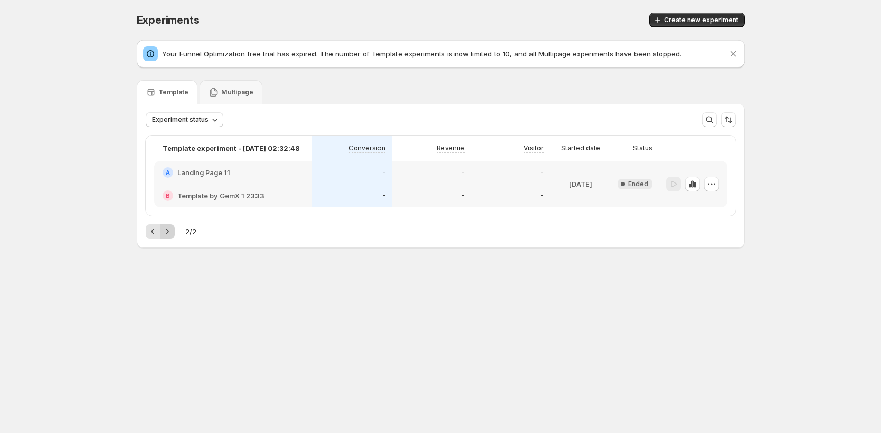
scroll to position [0, 0]
click at [153, 236] on icon "Previous" at bounding box center [155, 232] width 11 height 11
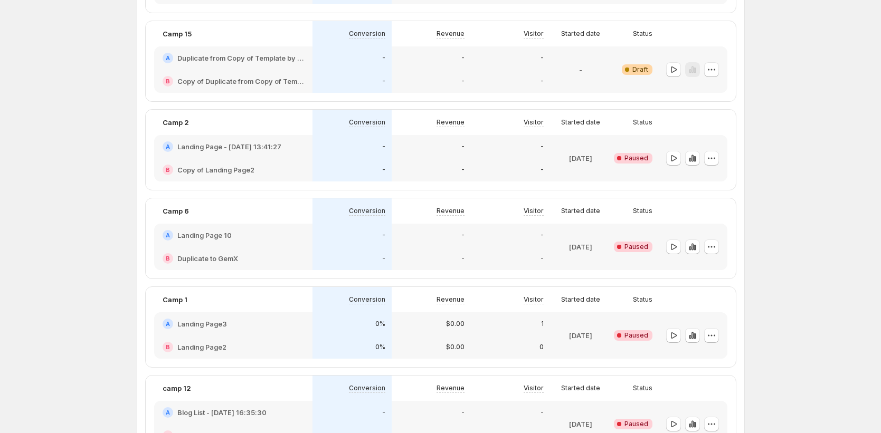
scroll to position [1004, 0]
click at [715, 244] on icon "button" at bounding box center [711, 245] width 11 height 11
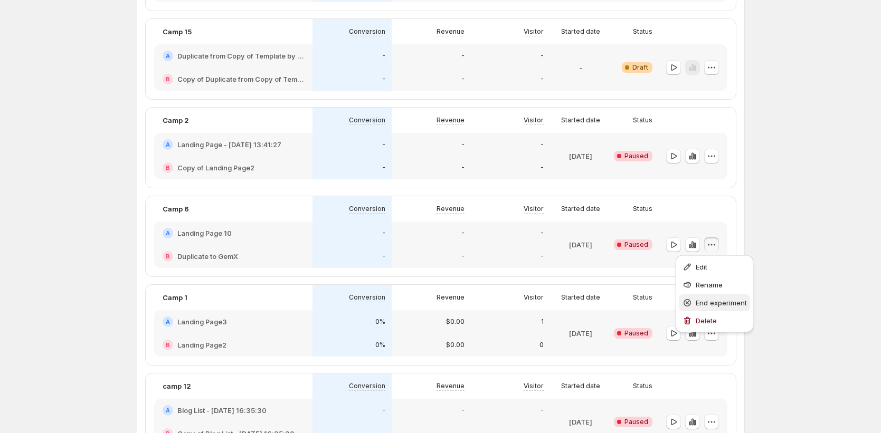
click at [714, 304] on span "End experiment" at bounding box center [721, 303] width 51 height 8
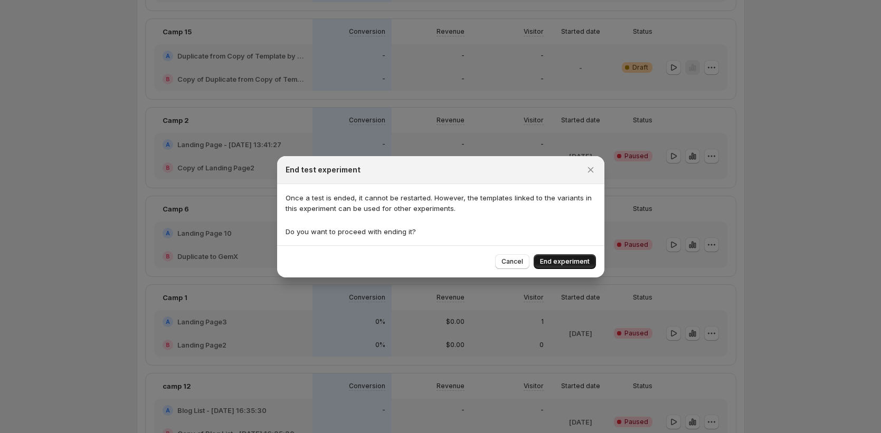
click at [571, 263] on span "End experiment" at bounding box center [565, 262] width 50 height 8
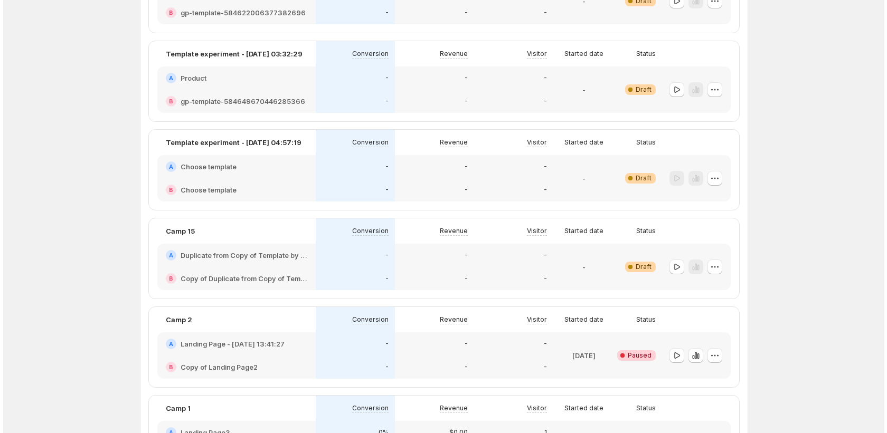
scroll to position [0, 0]
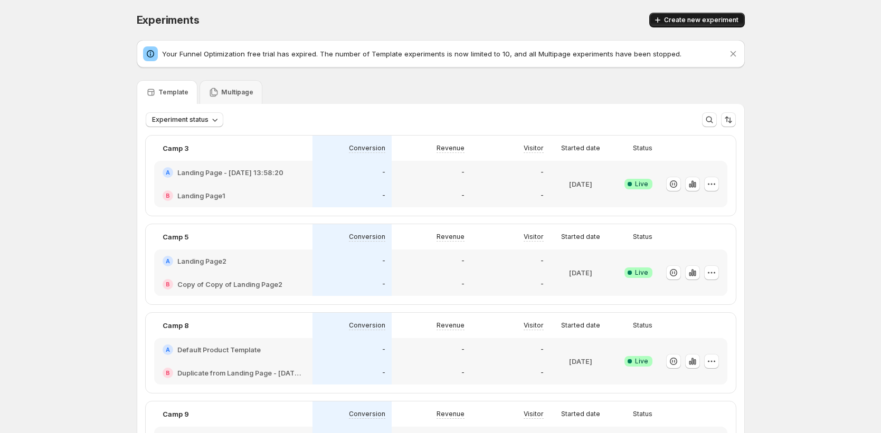
click at [686, 26] on button "Create new experiment" at bounding box center [697, 20] width 96 height 15
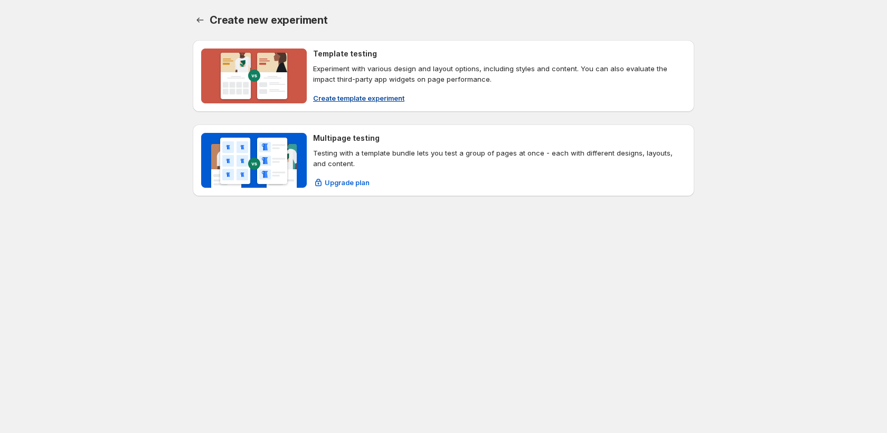
click at [338, 102] on span "Create template experiment" at bounding box center [358, 98] width 91 height 11
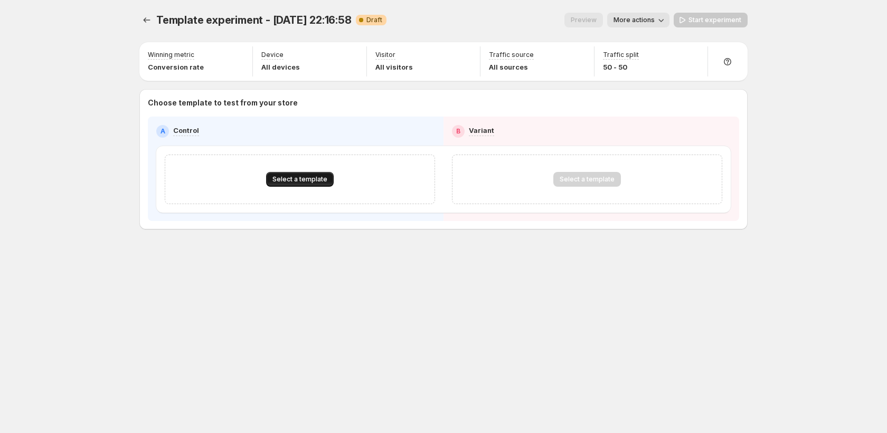
click at [307, 183] on span "Select a template" at bounding box center [299, 179] width 55 height 8
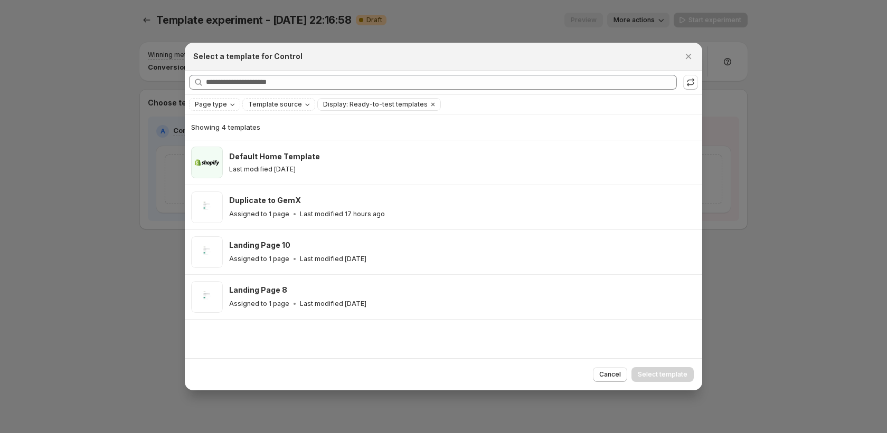
click at [691, 80] on icon ":r3kf:" at bounding box center [690, 82] width 11 height 11
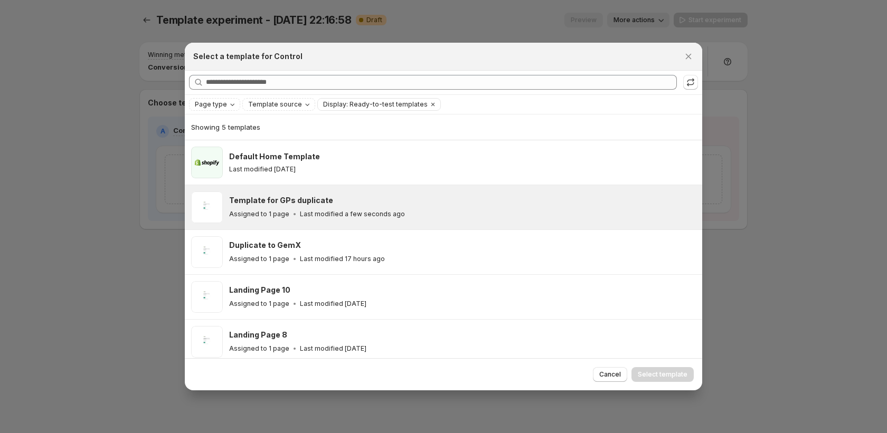
click at [361, 206] on div "Template for GPs duplicate Assigned to 1 page Last modified a few seconds ago" at bounding box center [461, 207] width 464 height 24
click at [574, 207] on div "Template for GPs duplicate Assigned to 1 page Last modified a few seconds ago" at bounding box center [461, 207] width 464 height 24
click at [249, 202] on h3 "Template for GPs duplicate" at bounding box center [281, 200] width 104 height 11
click at [665, 374] on span "Select template" at bounding box center [663, 375] width 50 height 8
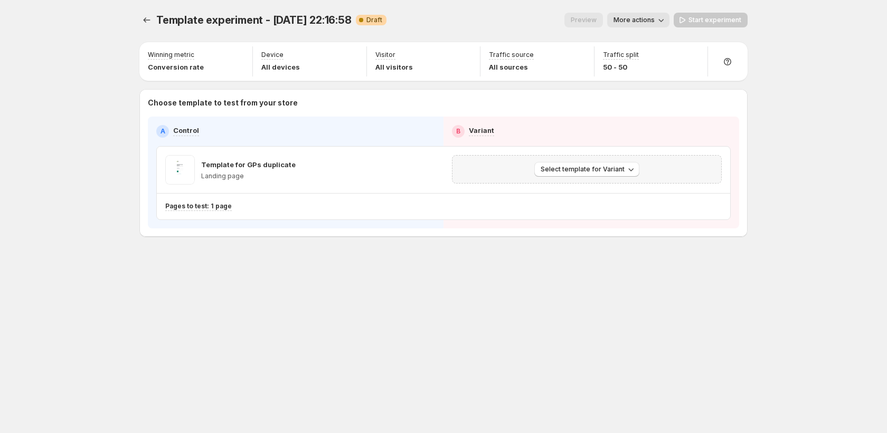
click at [592, 177] on div "Select template for Variant" at bounding box center [587, 169] width 270 height 29
click at [602, 170] on span "Select template for Variant" at bounding box center [583, 169] width 84 height 8
click at [597, 210] on span "Create Variant based on Control" at bounding box center [589, 209] width 108 height 8
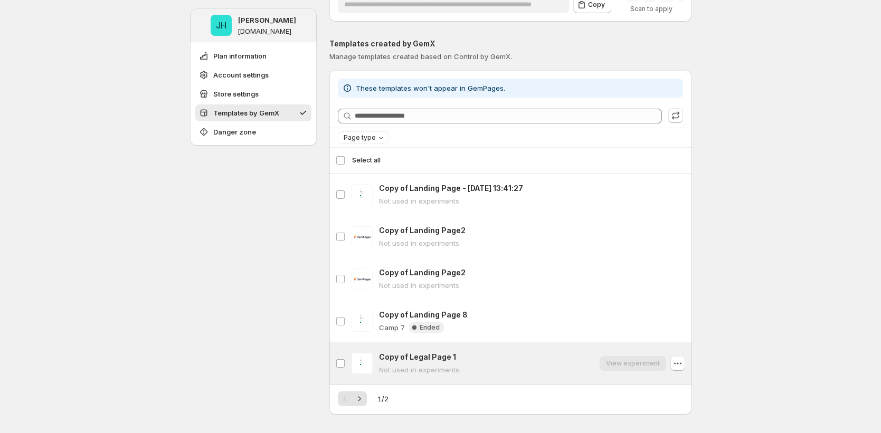
scroll to position [471, 0]
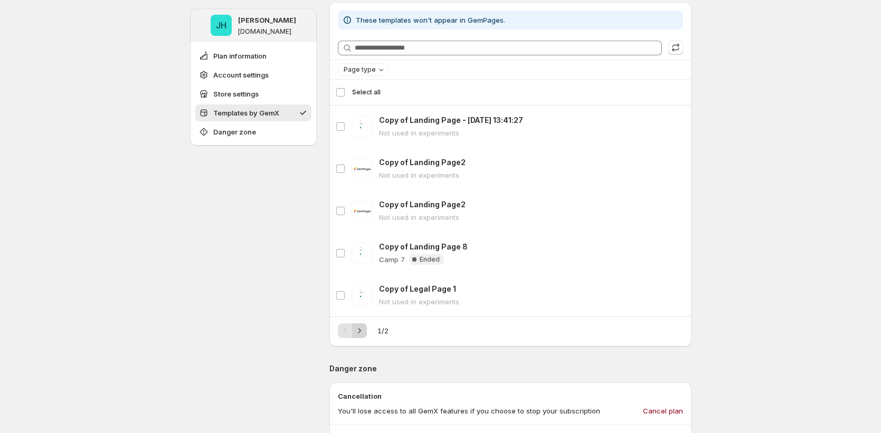
click at [362, 329] on icon "Next" at bounding box center [359, 331] width 11 height 11
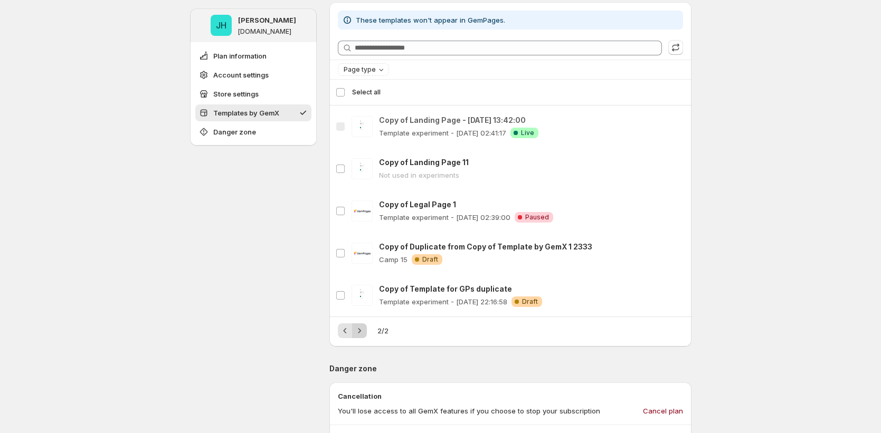
click at [362, 329] on div "Pagination" at bounding box center [359, 331] width 15 height 15
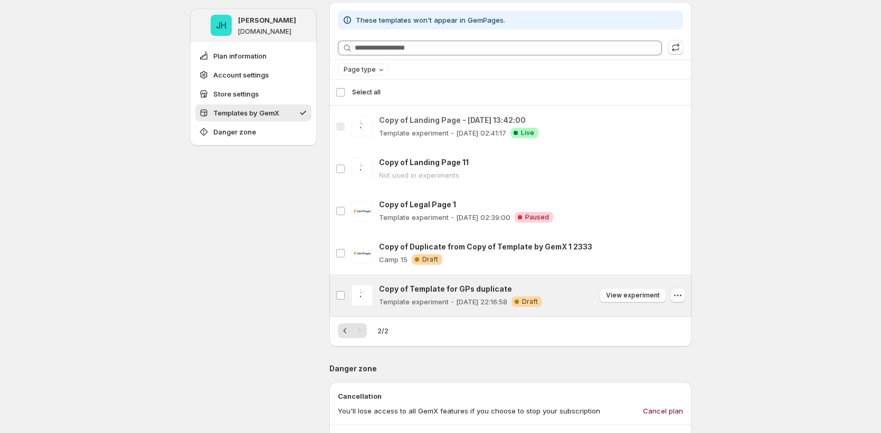
click at [677, 292] on icon "button" at bounding box center [678, 295] width 11 height 11
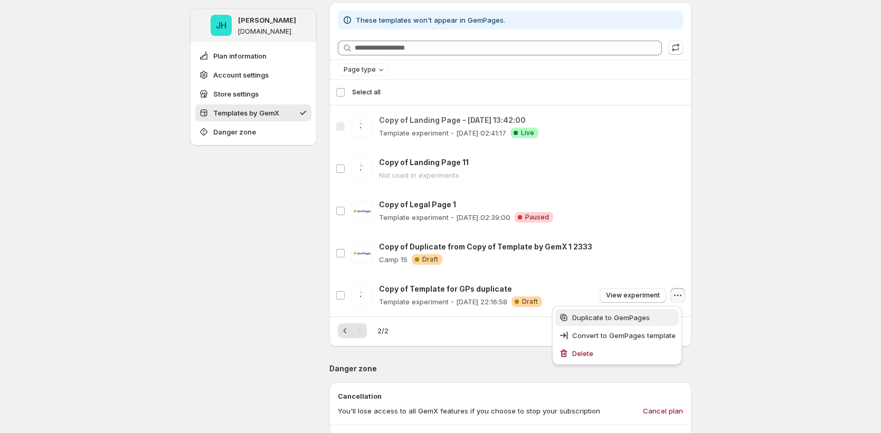
click at [633, 319] on span "Duplicate to GemPages" at bounding box center [611, 318] width 78 height 8
click at [721, 336] on div "**********" at bounding box center [440, 163] width 881 height 1269
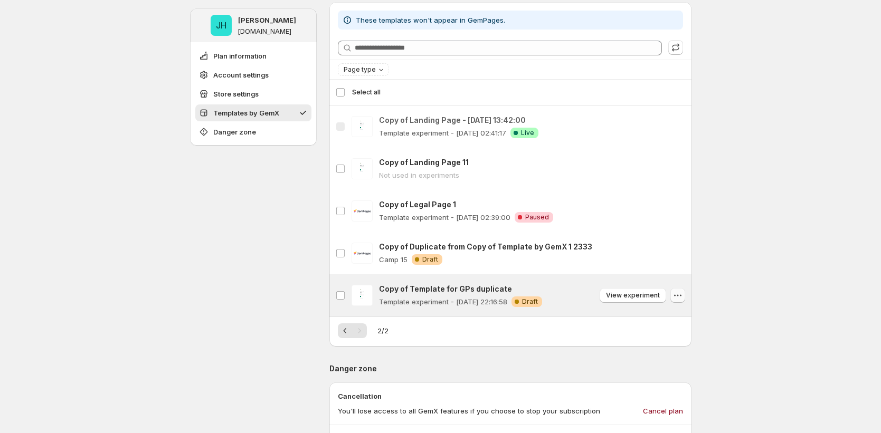
click at [680, 300] on icon "button" at bounding box center [678, 295] width 11 height 11
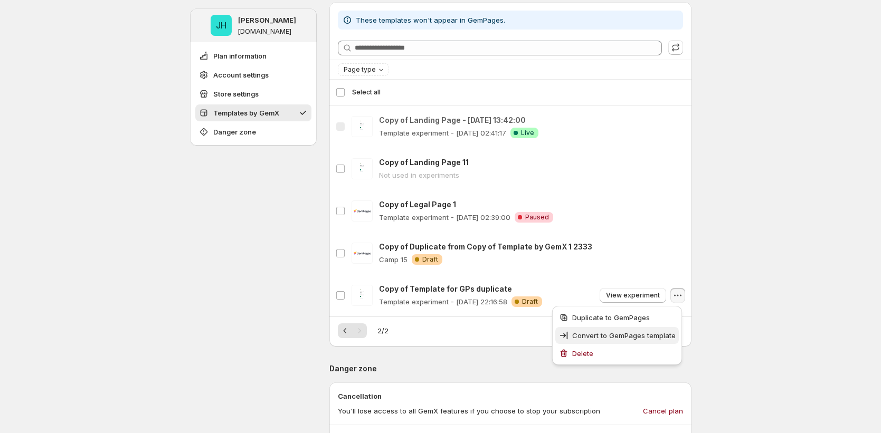
click at [653, 340] on span "Convert to GemPages template" at bounding box center [623, 336] width 103 height 11
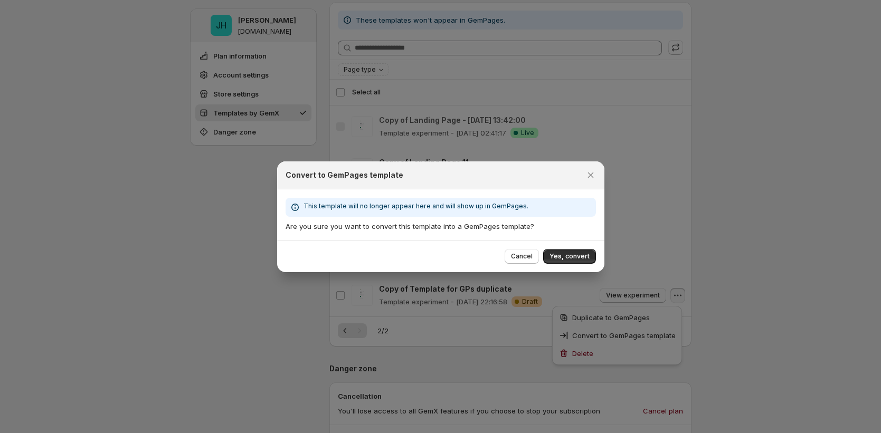
click at [575, 244] on div "Cancel Yes, convert" at bounding box center [440, 256] width 327 height 32
click at [572, 256] on span "Yes, convert" at bounding box center [570, 256] width 40 height 8
